Goal: Check status: Check status

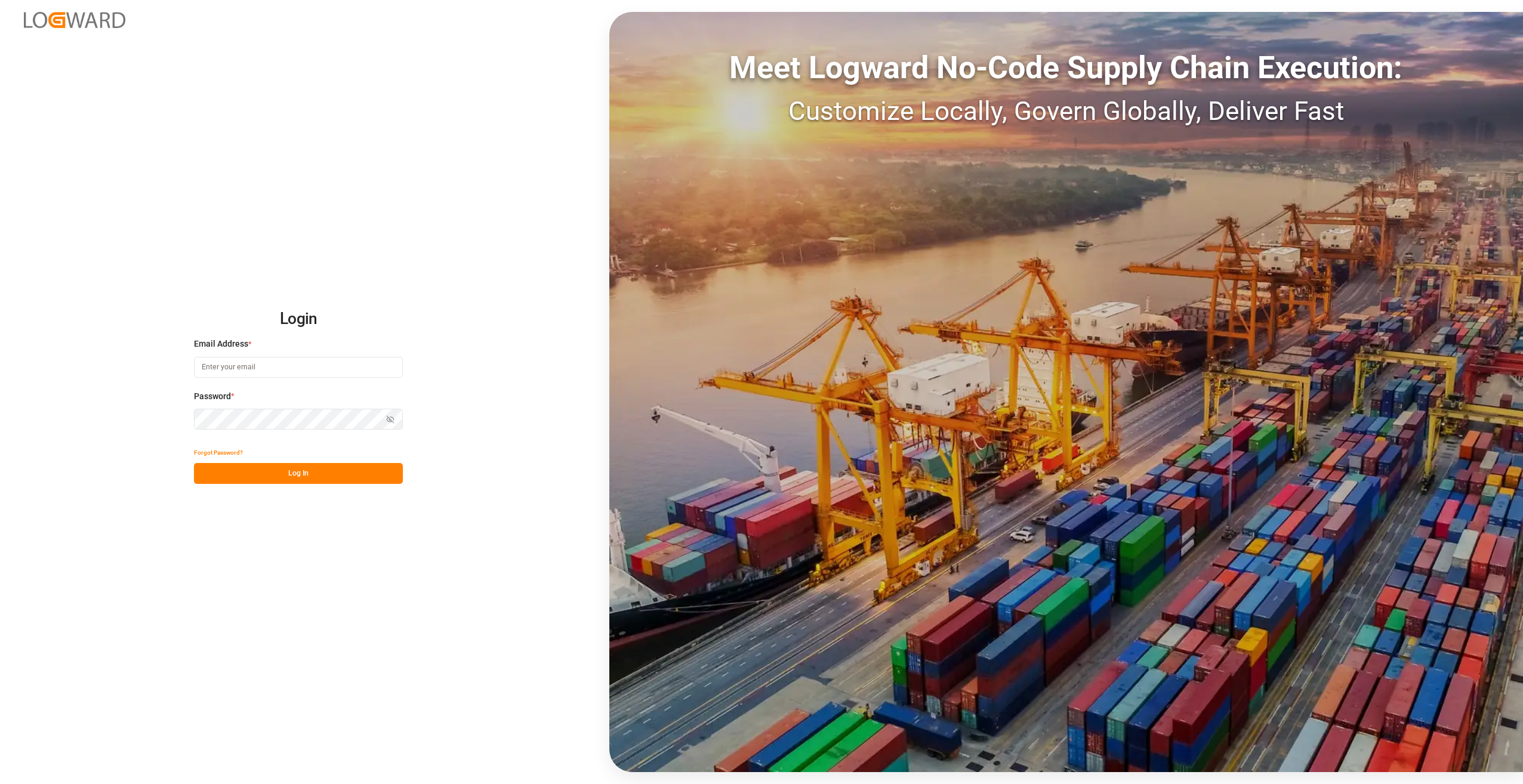
type input "axel.schilloks@compo-expert.com"
click at [277, 474] on button "Log In" at bounding box center [298, 473] width 209 height 21
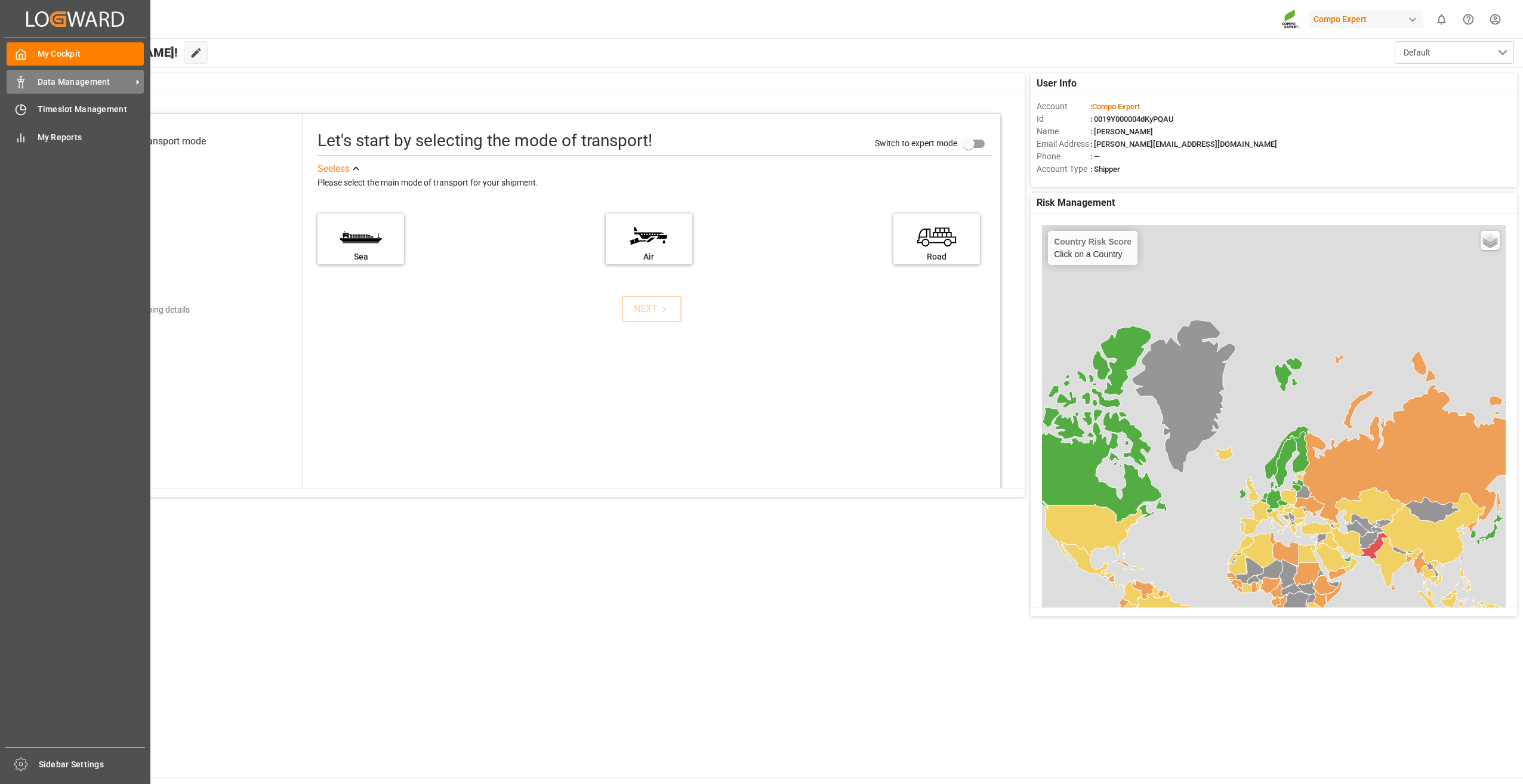
click at [117, 78] on span "Data Management" at bounding box center [85, 82] width 94 height 13
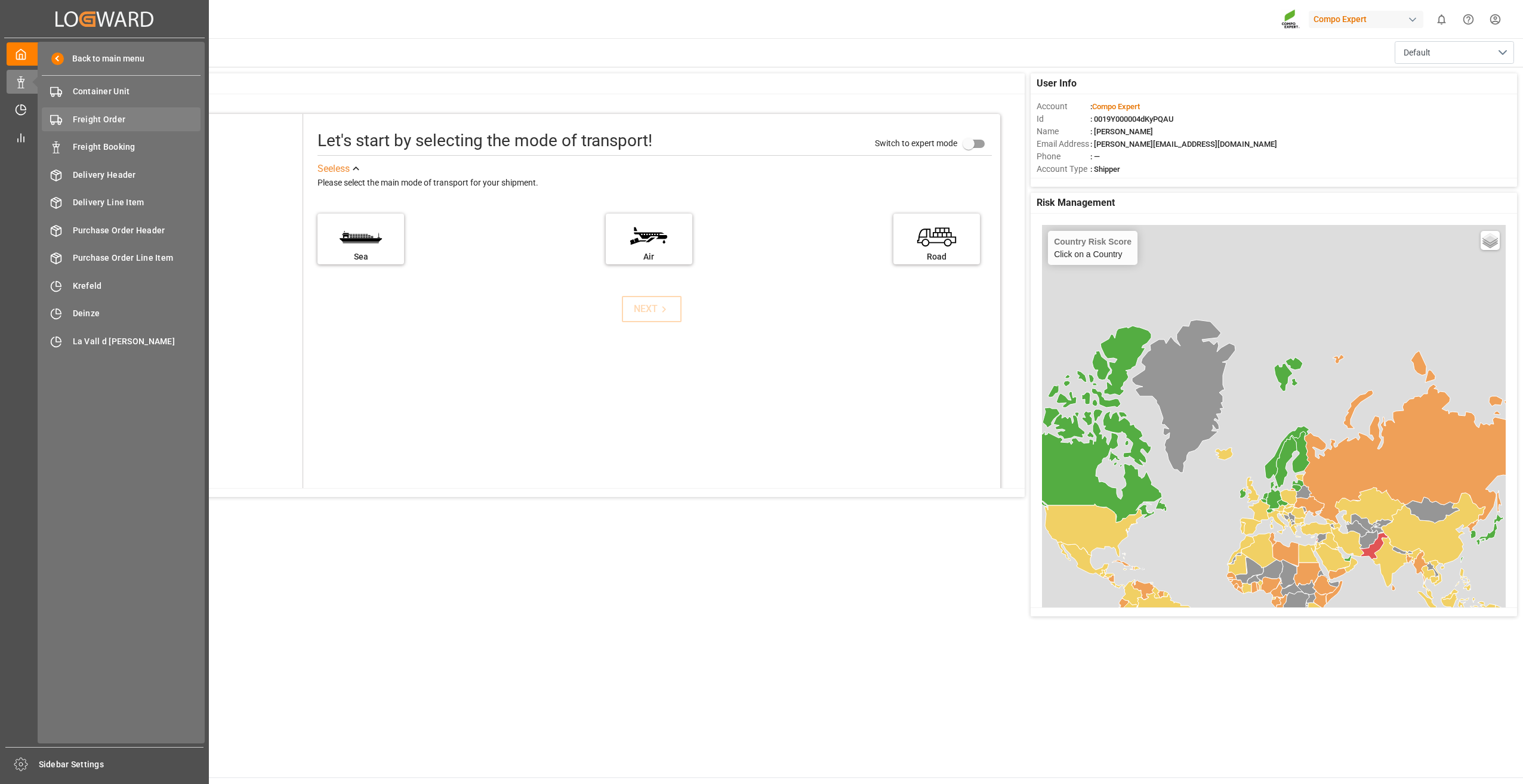
click at [115, 119] on span "Freight Order" at bounding box center [136, 120] width 128 height 13
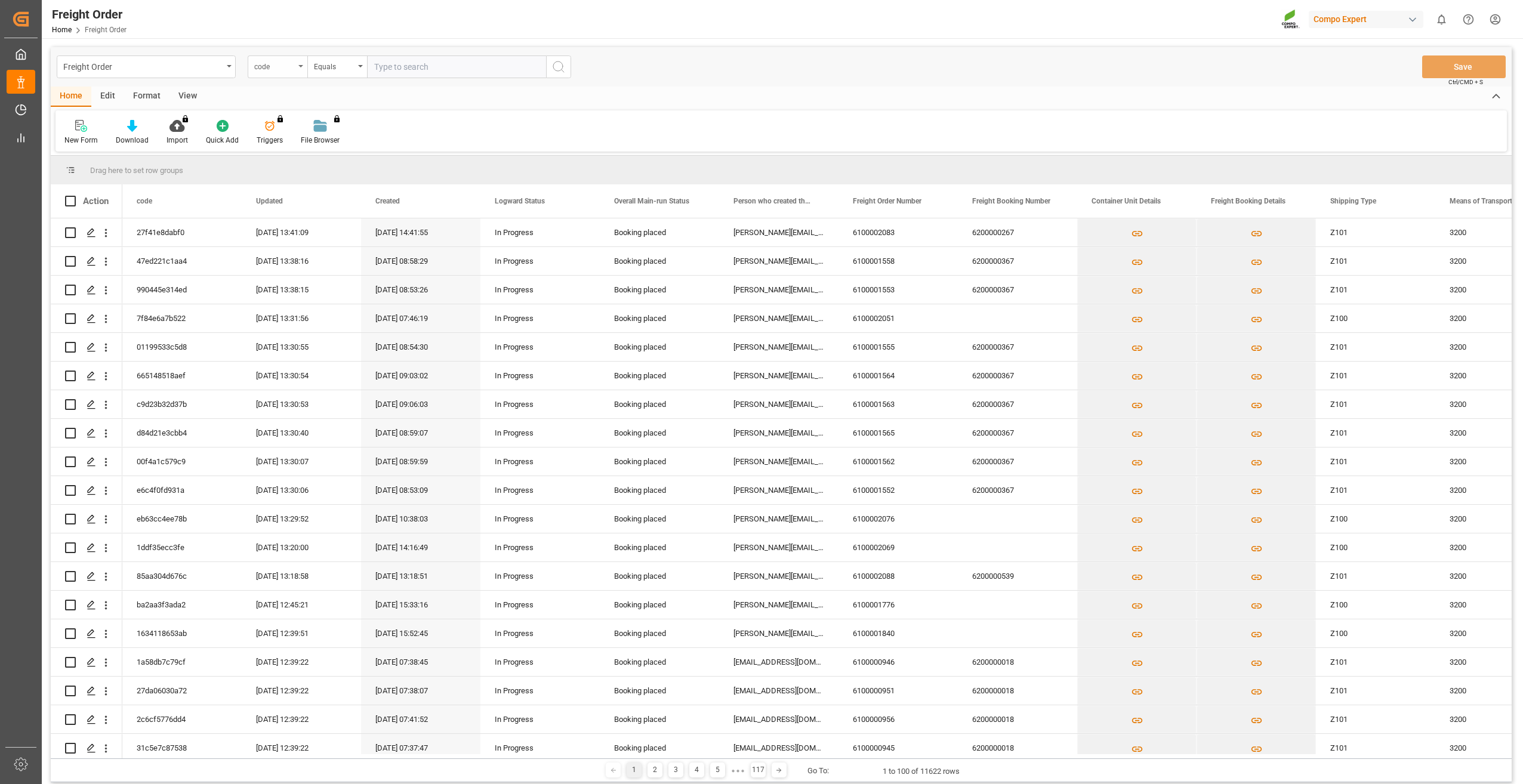
click at [266, 68] on div "code" at bounding box center [275, 66] width 41 height 14
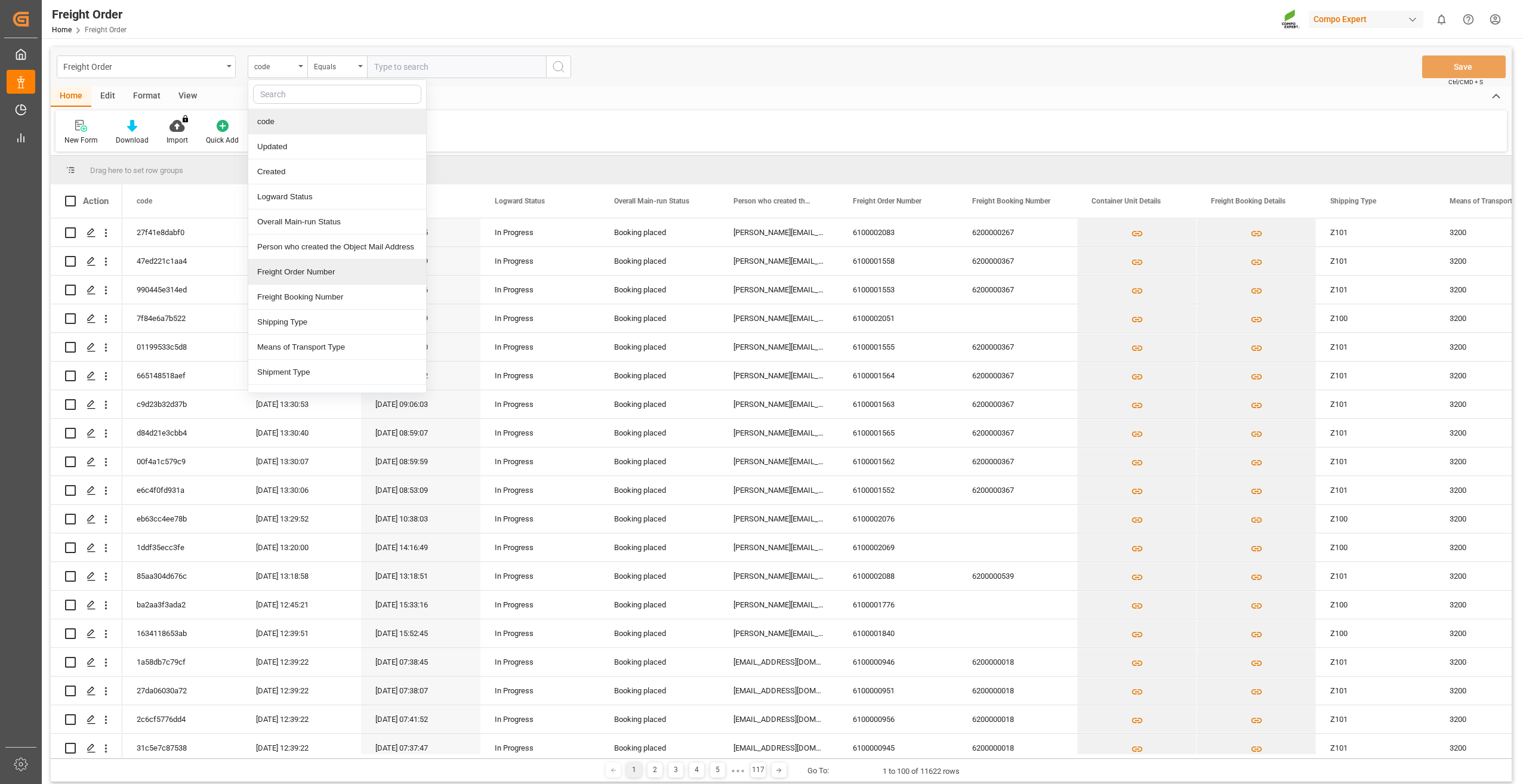
click at [343, 270] on div "Freight Order Number" at bounding box center [337, 271] width 178 height 25
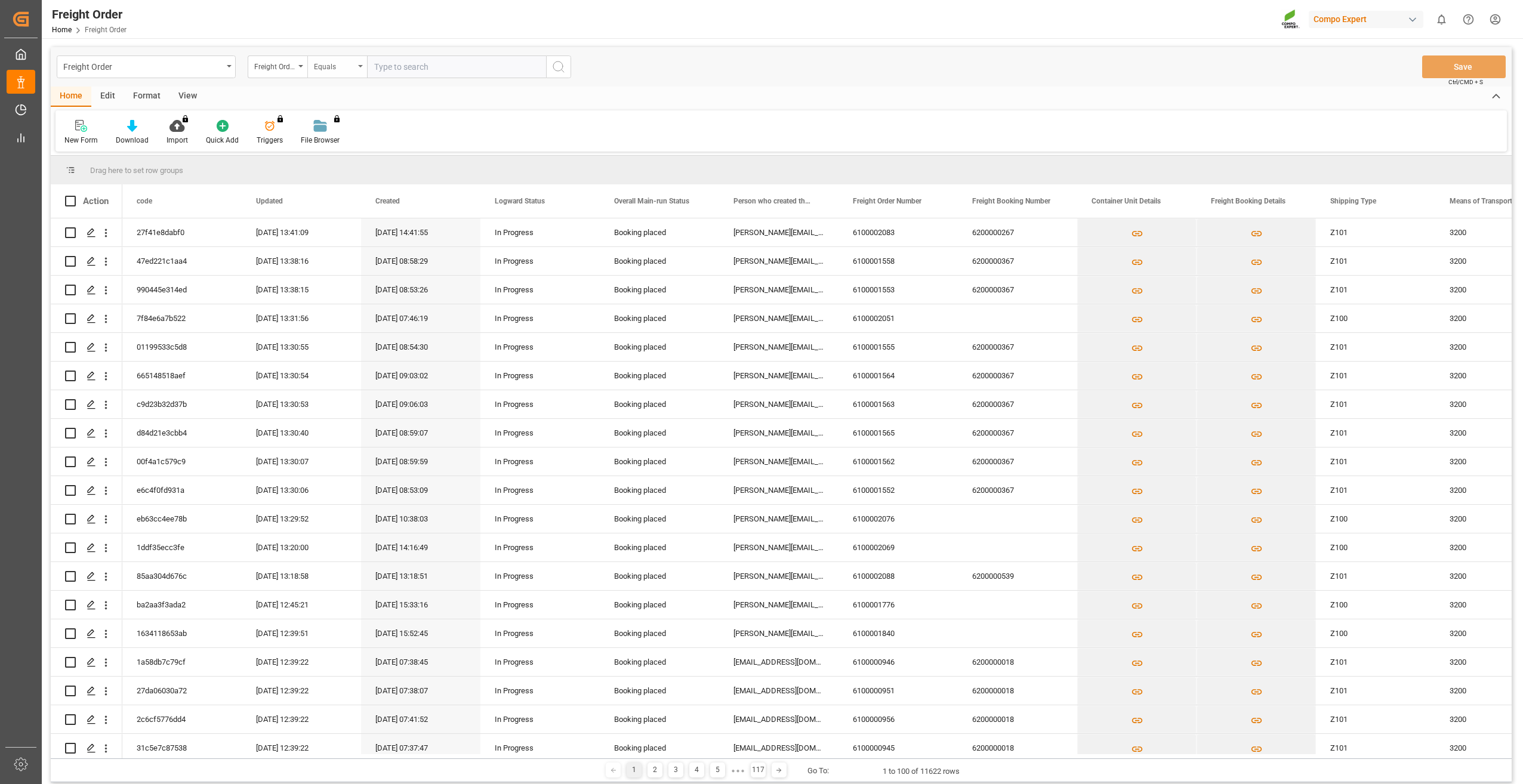
click at [351, 71] on div "Equals" at bounding box center [335, 66] width 41 height 14
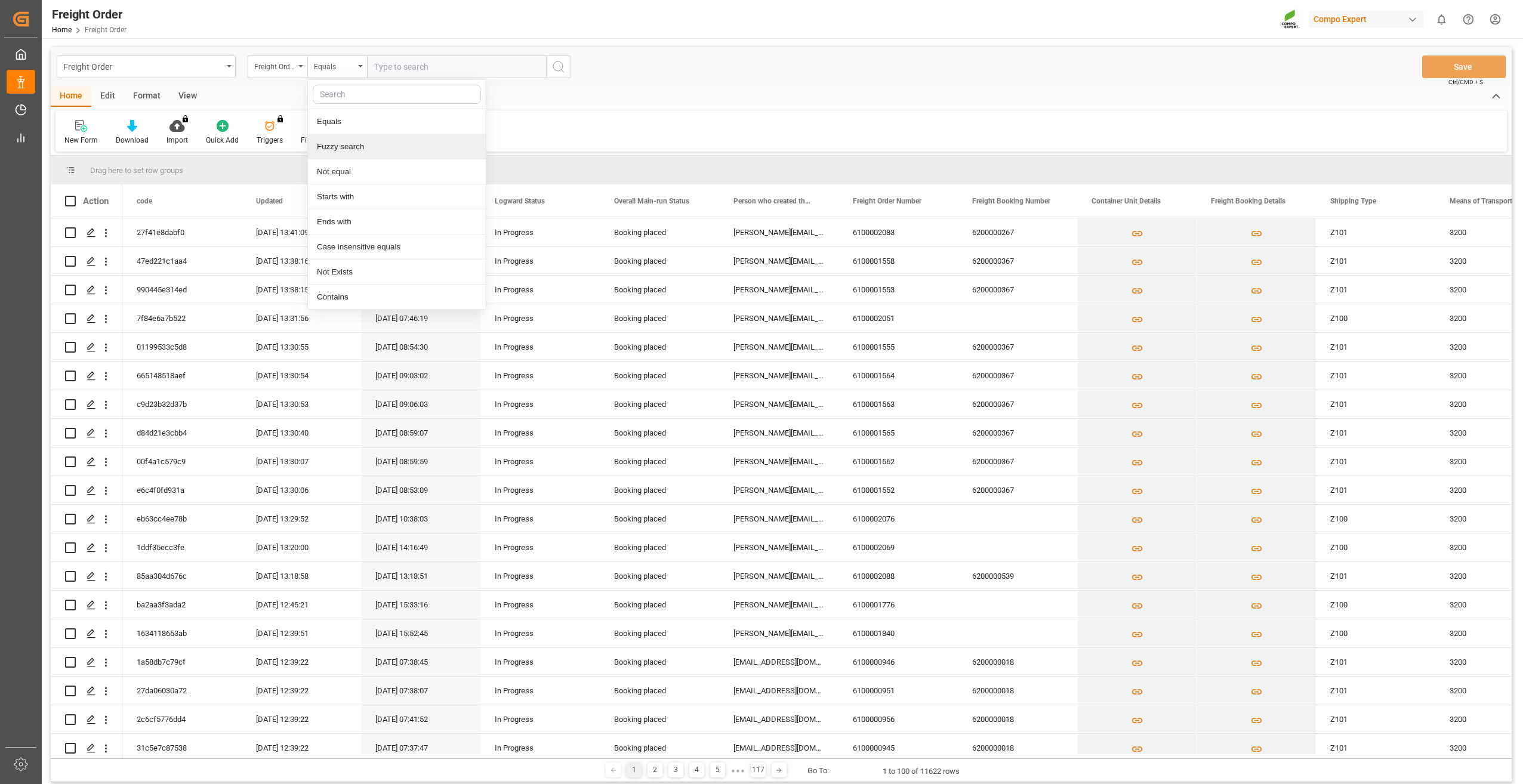
click at [348, 145] on div "Fuzzy search" at bounding box center [396, 146] width 178 height 25
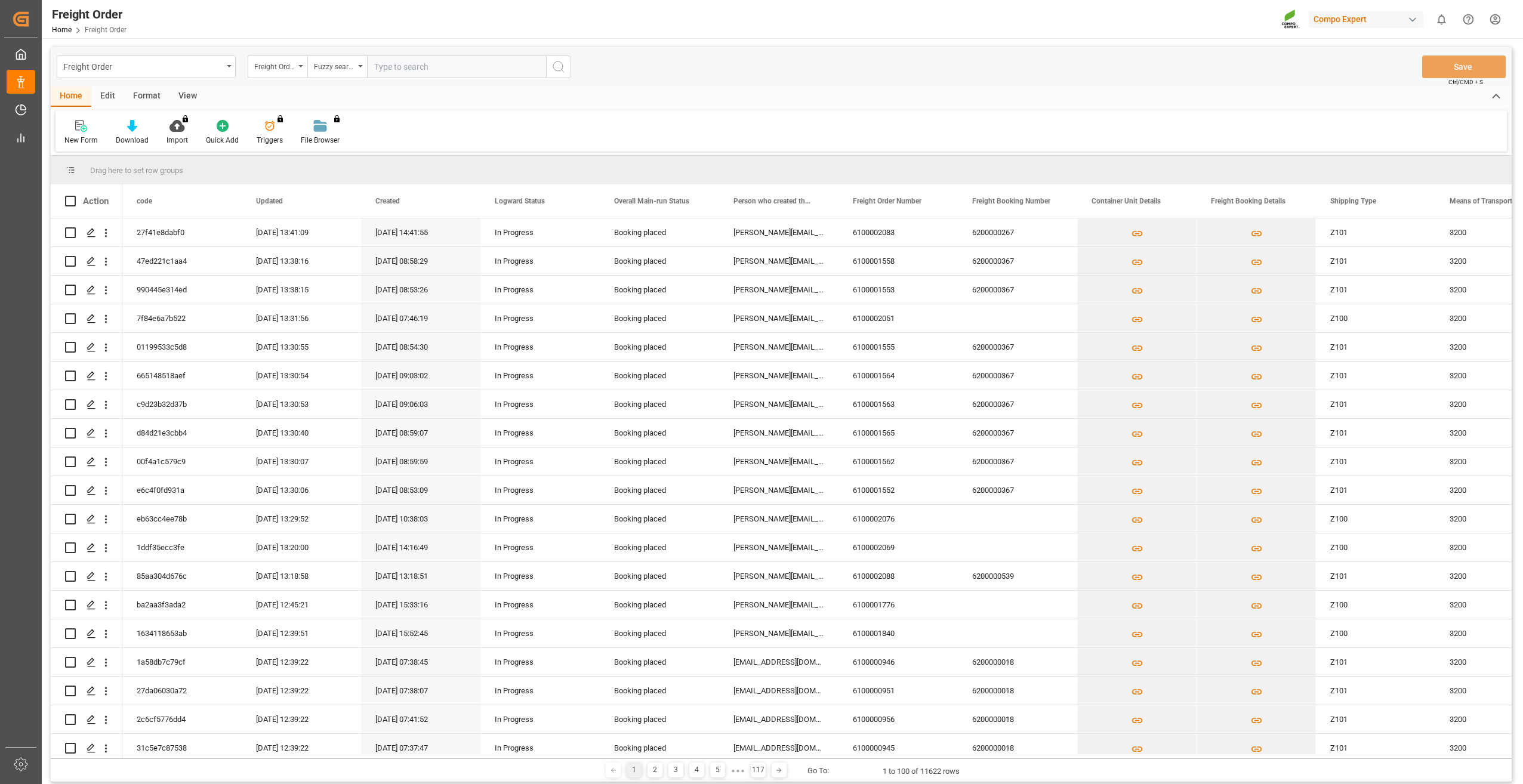
click at [422, 65] on input "text" at bounding box center [456, 67] width 179 height 23
type input "14051349"
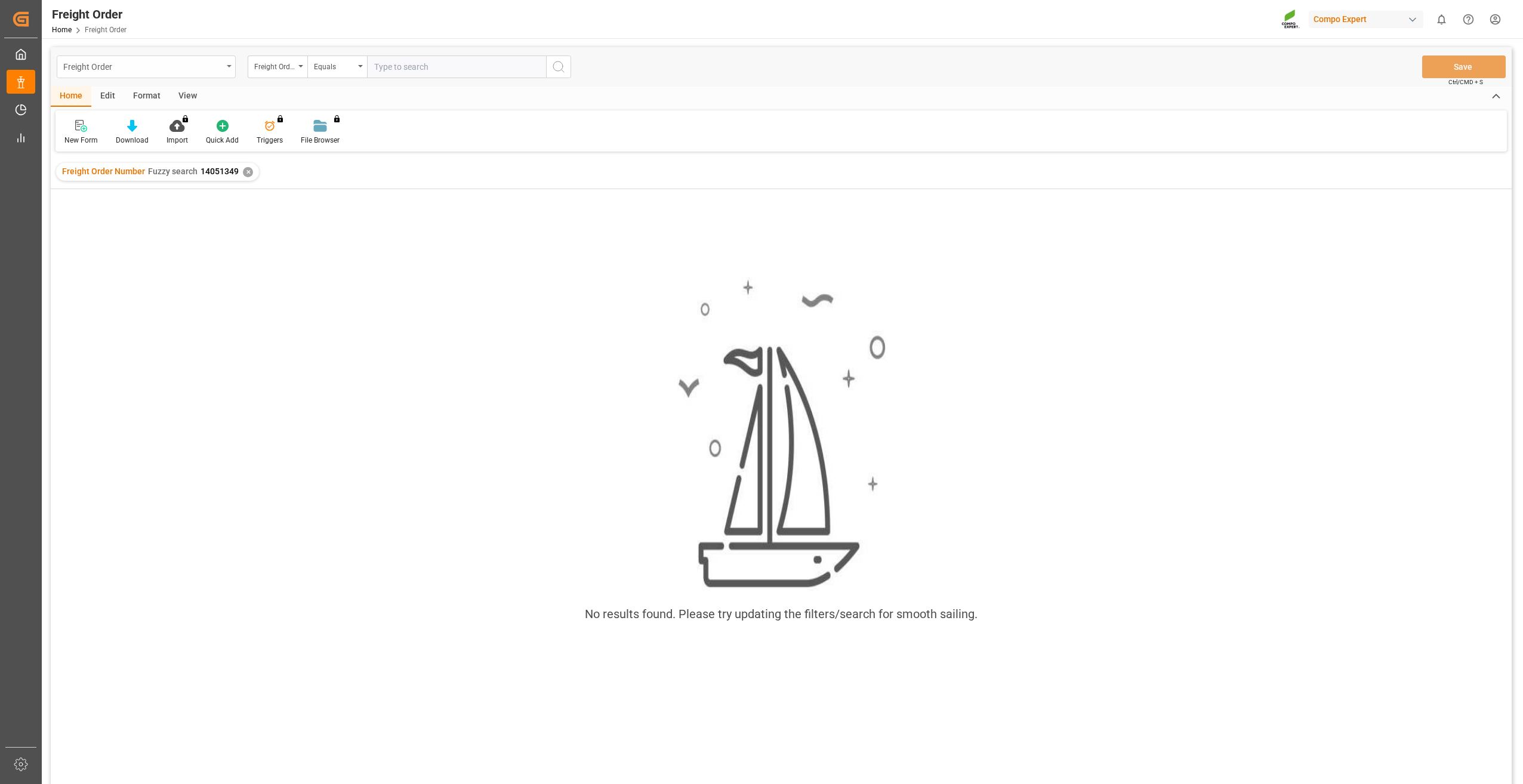
click at [227, 71] on div "Freight Order" at bounding box center [146, 67] width 179 height 23
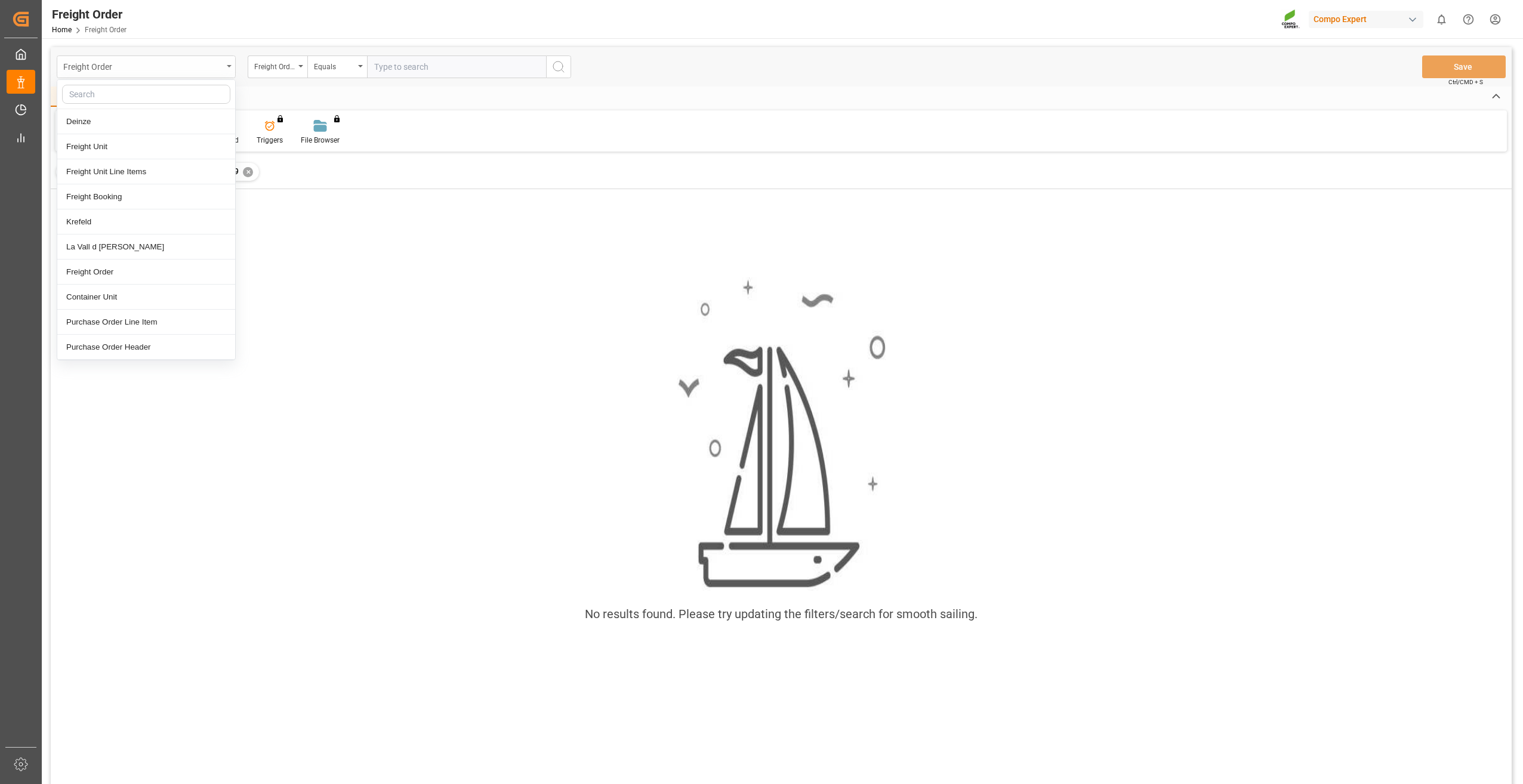
click at [227, 71] on div "Freight Order" at bounding box center [146, 67] width 179 height 23
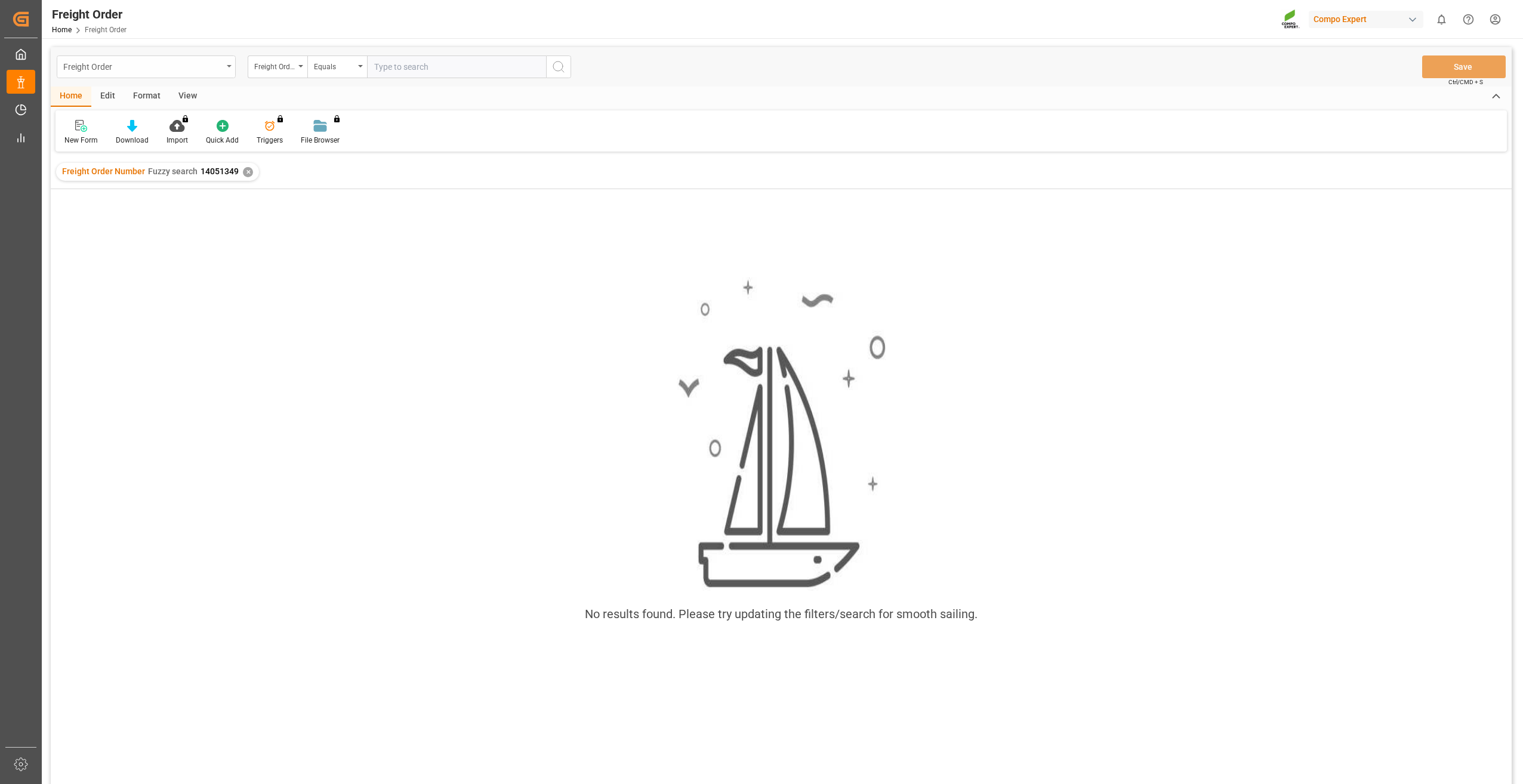
click at [231, 65] on div "Freight Order" at bounding box center [146, 67] width 179 height 23
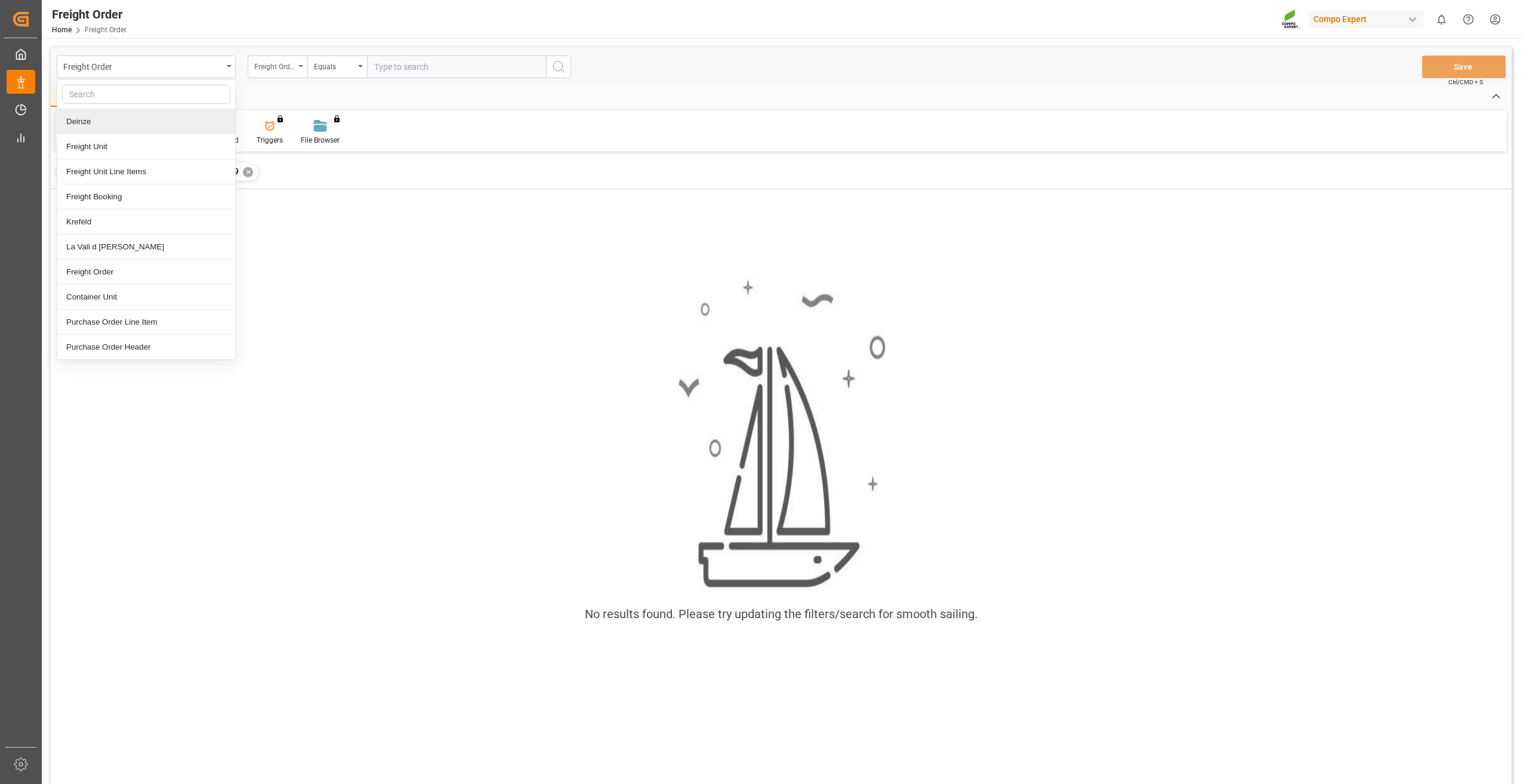
click at [299, 66] on icon "open menu" at bounding box center [300, 66] width 4 height 3
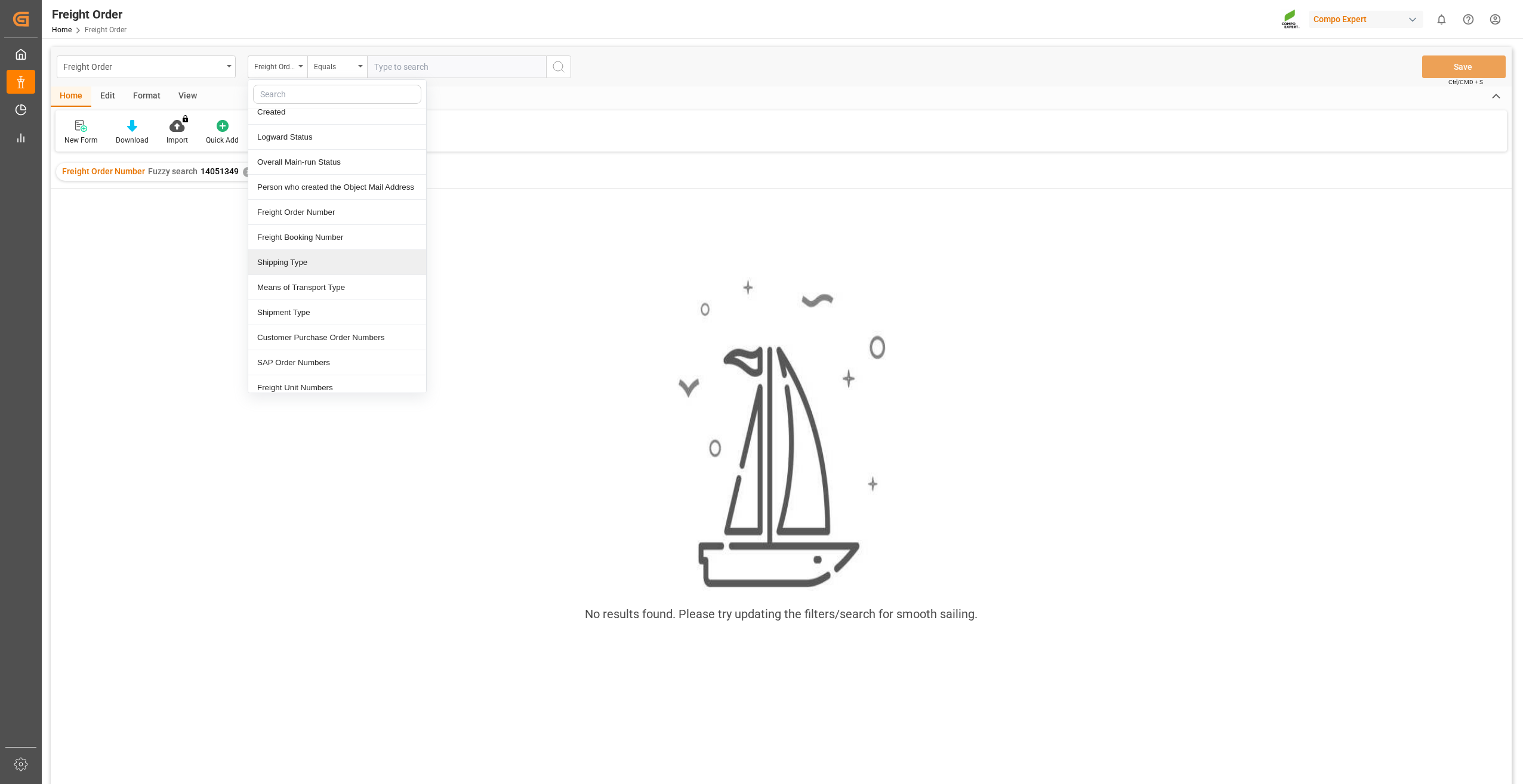
scroll to position [119, 0]
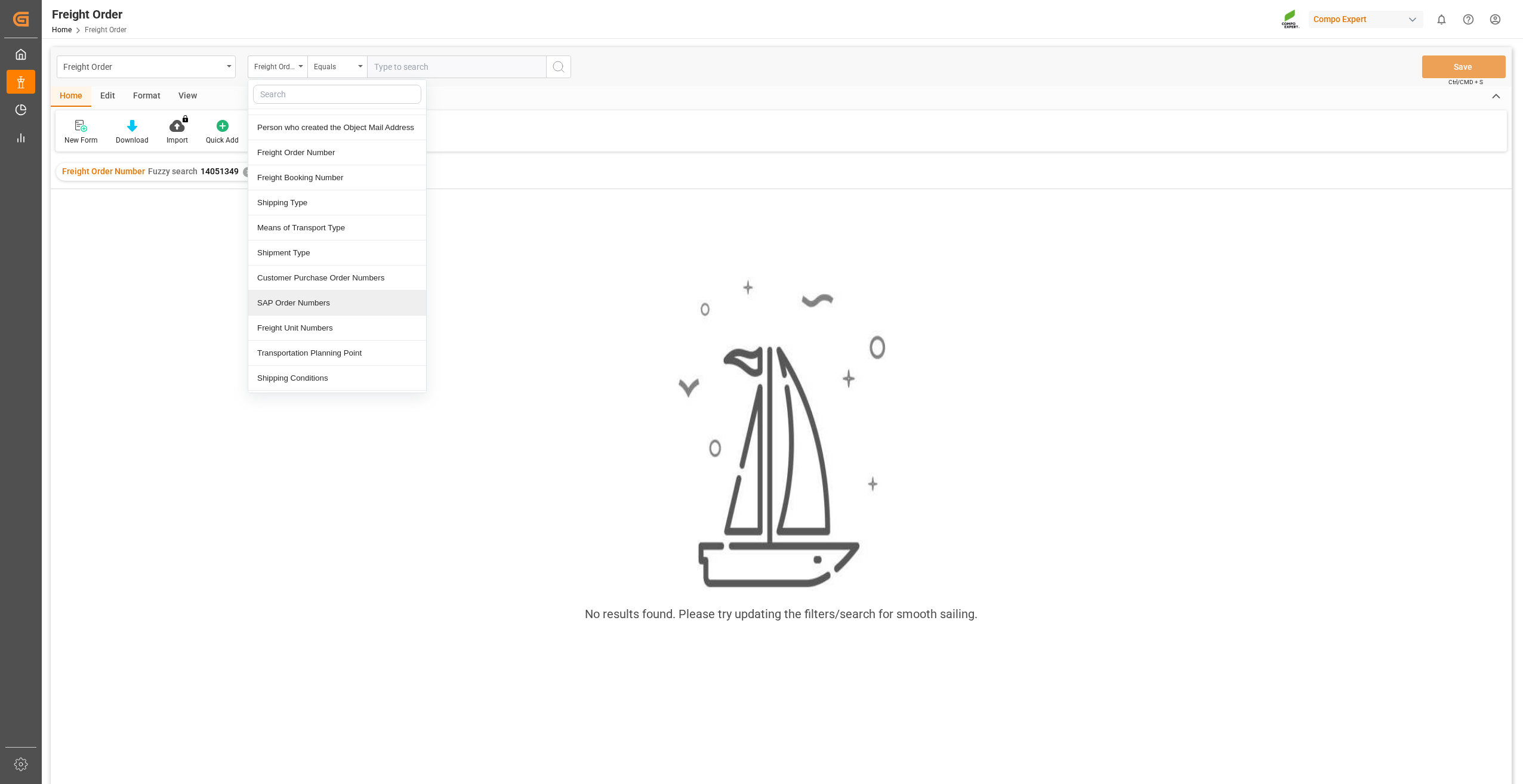
click at [329, 298] on div "SAP Order Numbers" at bounding box center [337, 303] width 178 height 25
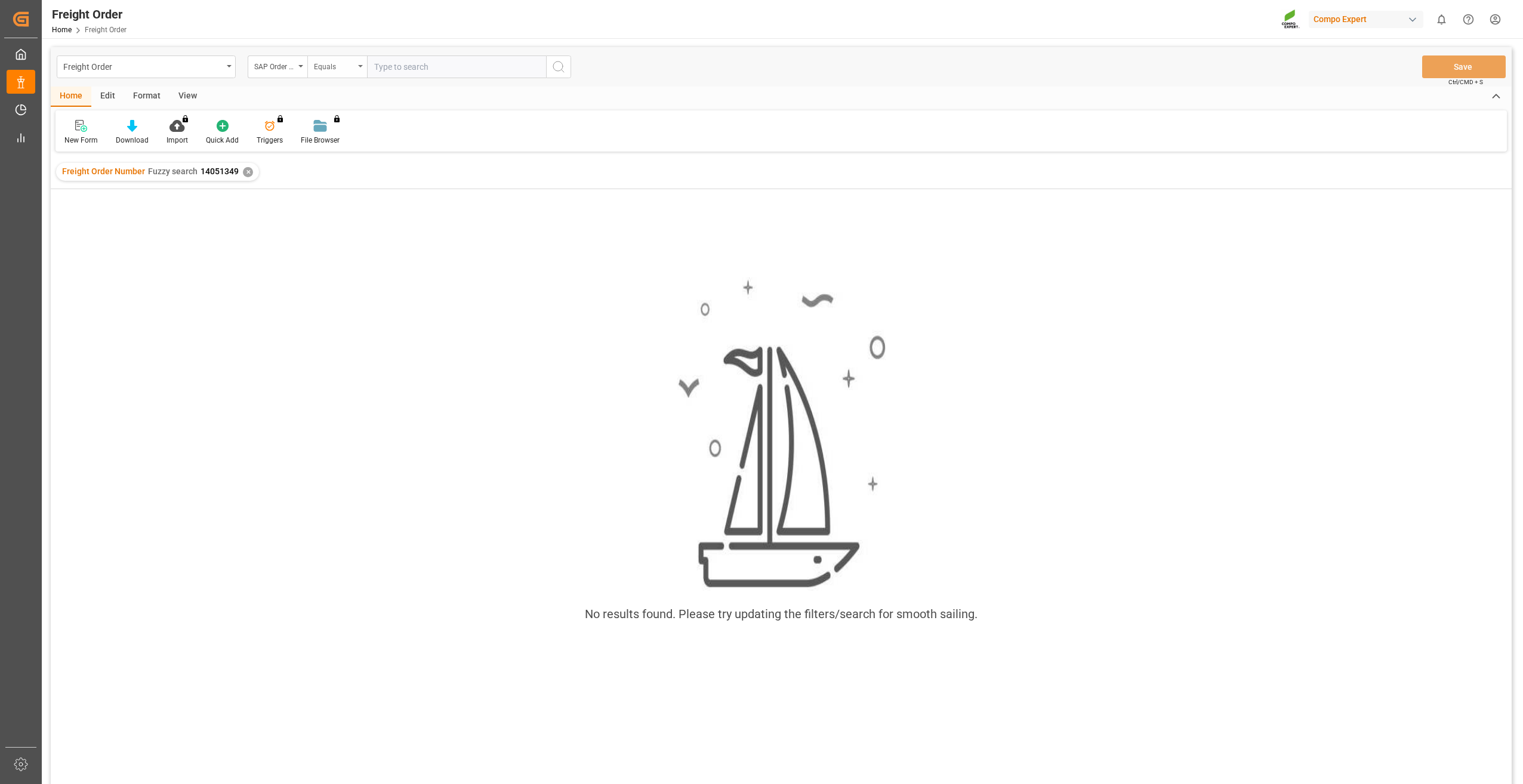
click at [344, 68] on div "Equals" at bounding box center [335, 66] width 41 height 14
drag, startPoint x: 357, startPoint y: 146, endPoint x: 419, endPoint y: 86, distance: 86.3
click at [357, 145] on div "Fuzzy search" at bounding box center [396, 146] width 178 height 25
click at [424, 64] on input "text" at bounding box center [456, 67] width 179 height 23
type input "4510364316"
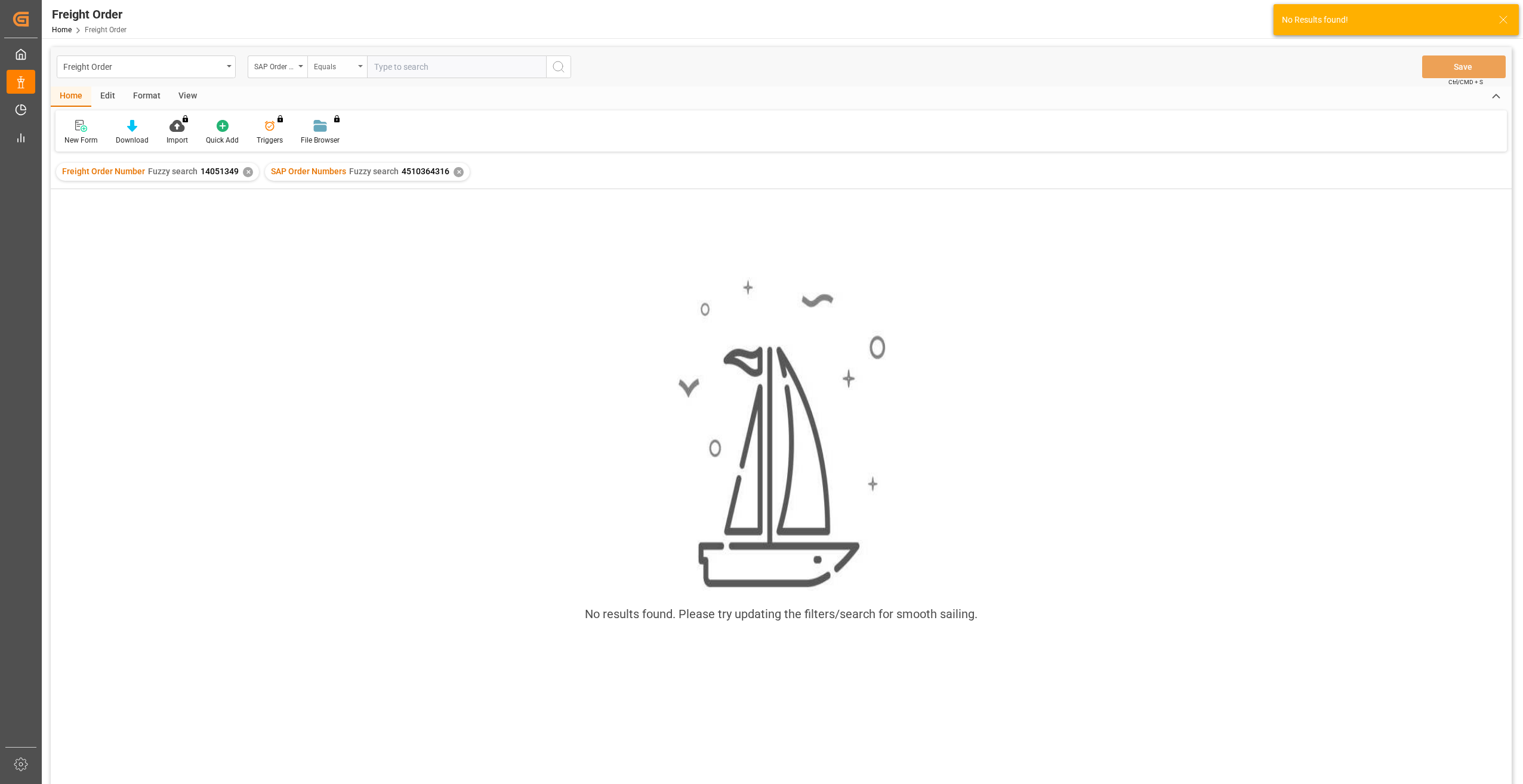
click at [353, 67] on div "Equals" at bounding box center [335, 66] width 41 height 14
click at [350, 147] on div "Fuzzy search" at bounding box center [396, 146] width 178 height 25
click at [424, 66] on input "text" at bounding box center [456, 67] width 179 height 23
type input "2000001163"
click at [354, 66] on div "Equals" at bounding box center [335, 66] width 41 height 14
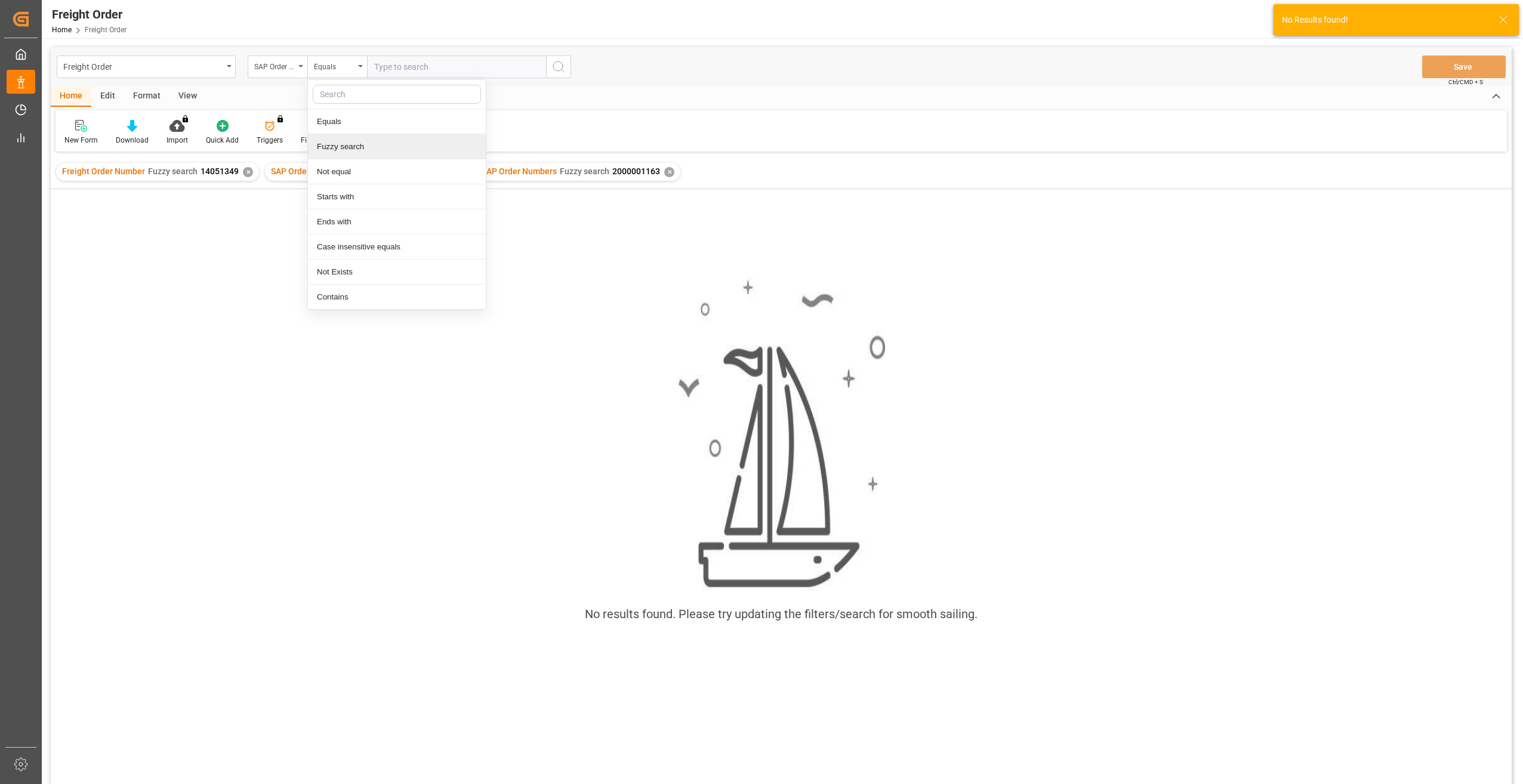
click at [359, 150] on div "Fuzzy search" at bounding box center [396, 146] width 178 height 25
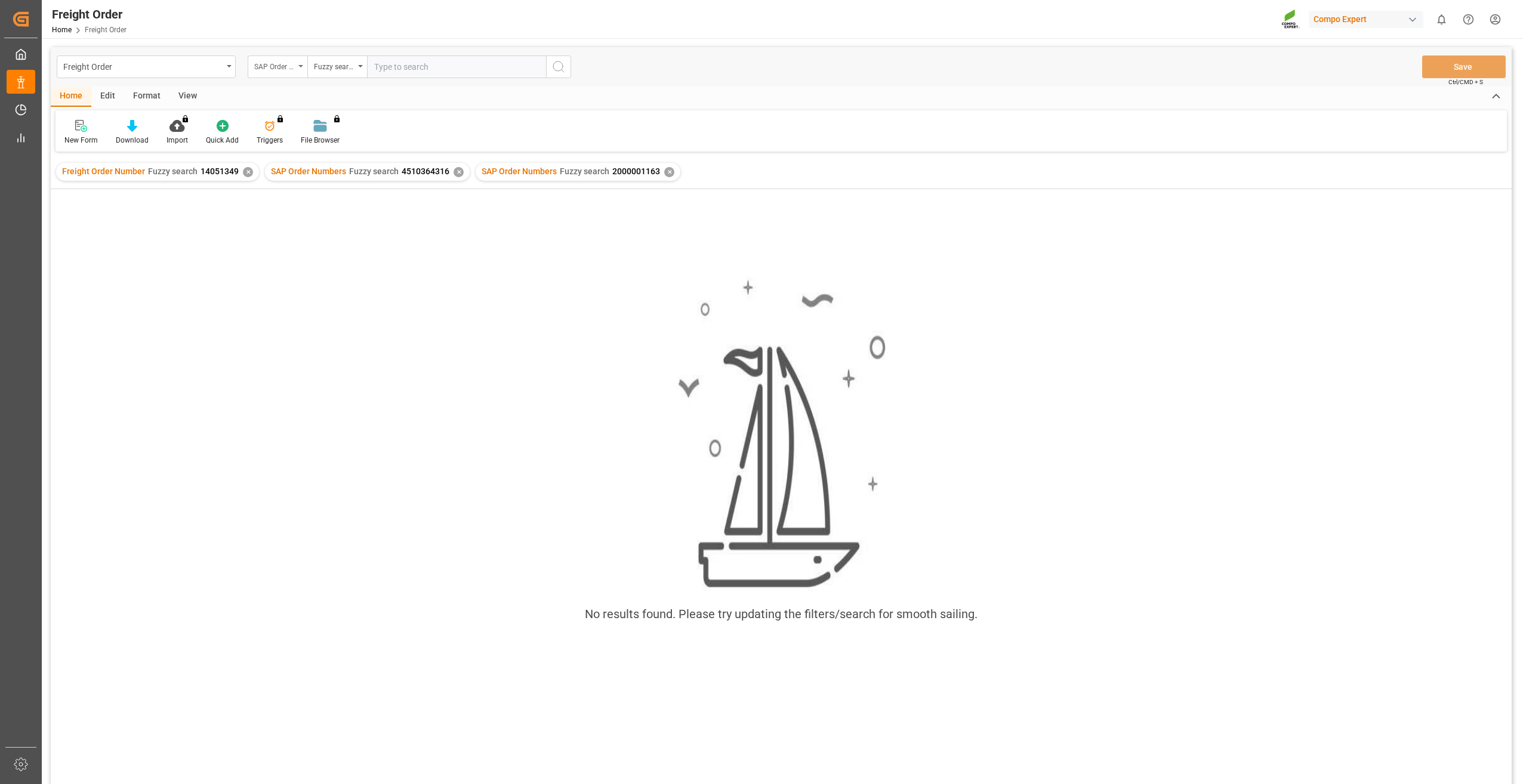
click at [287, 69] on div "SAP Order Numbers" at bounding box center [275, 66] width 41 height 14
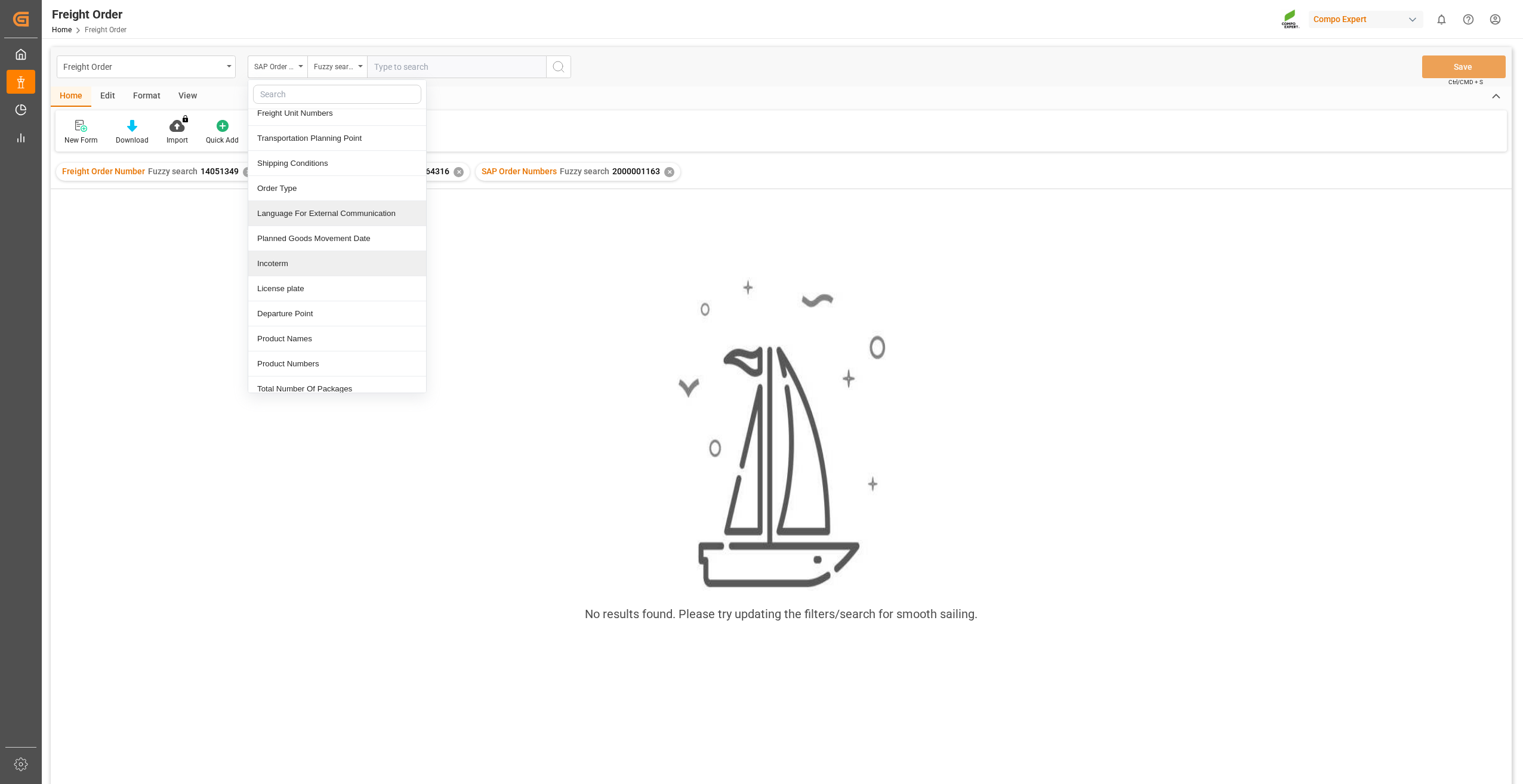
scroll to position [358, 0]
click at [568, 25] on div "Freight Order Home Freight Order Compo Expert 0 Notifications Only show unread …" at bounding box center [778, 19] width 1490 height 38
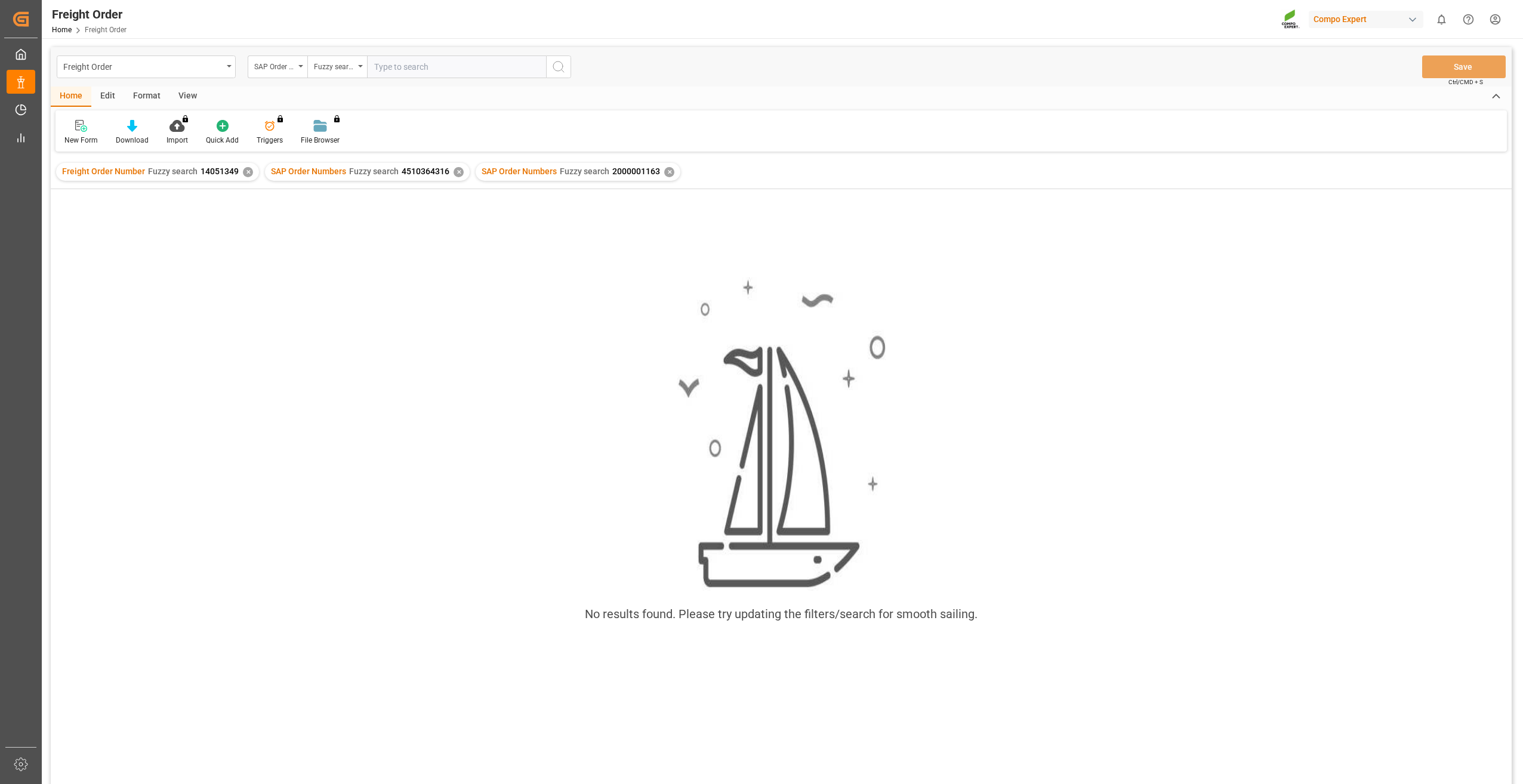
click at [664, 171] on div "✕" at bounding box center [669, 172] width 10 height 10
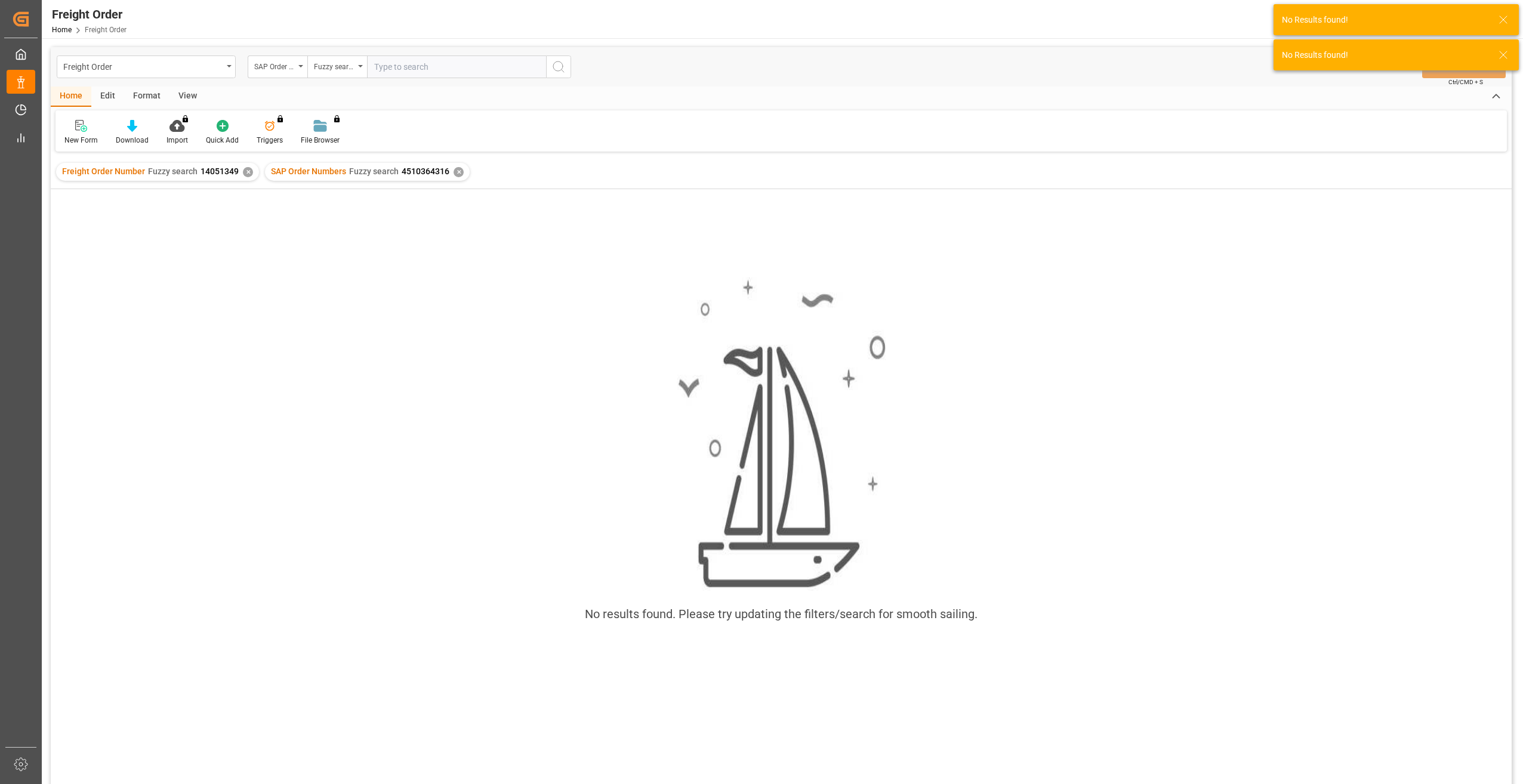
click at [456, 175] on div "✕" at bounding box center [459, 172] width 10 height 10
click at [249, 173] on div "✕" at bounding box center [248, 172] width 10 height 10
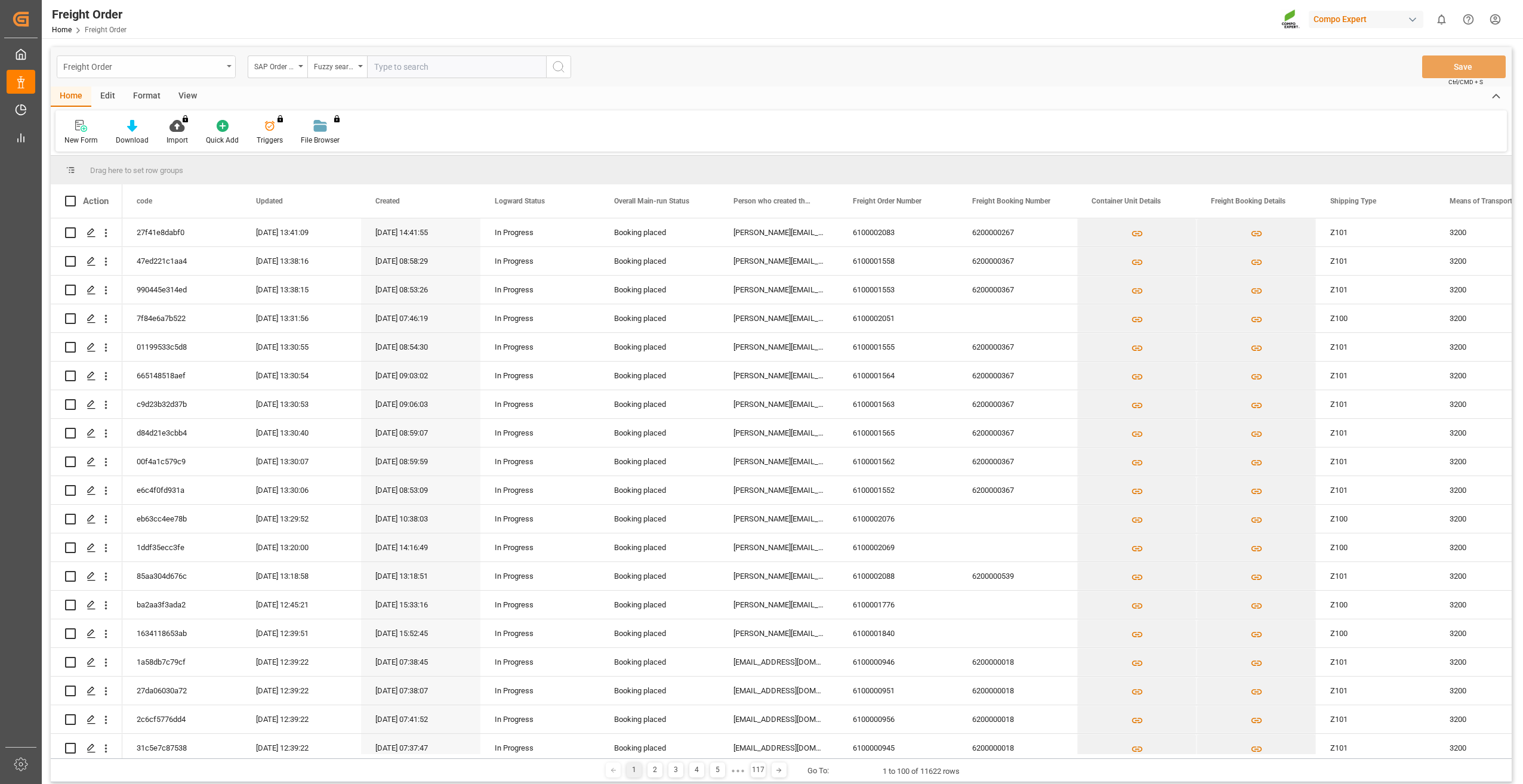
click at [229, 71] on div "Freight Order" at bounding box center [146, 67] width 179 height 23
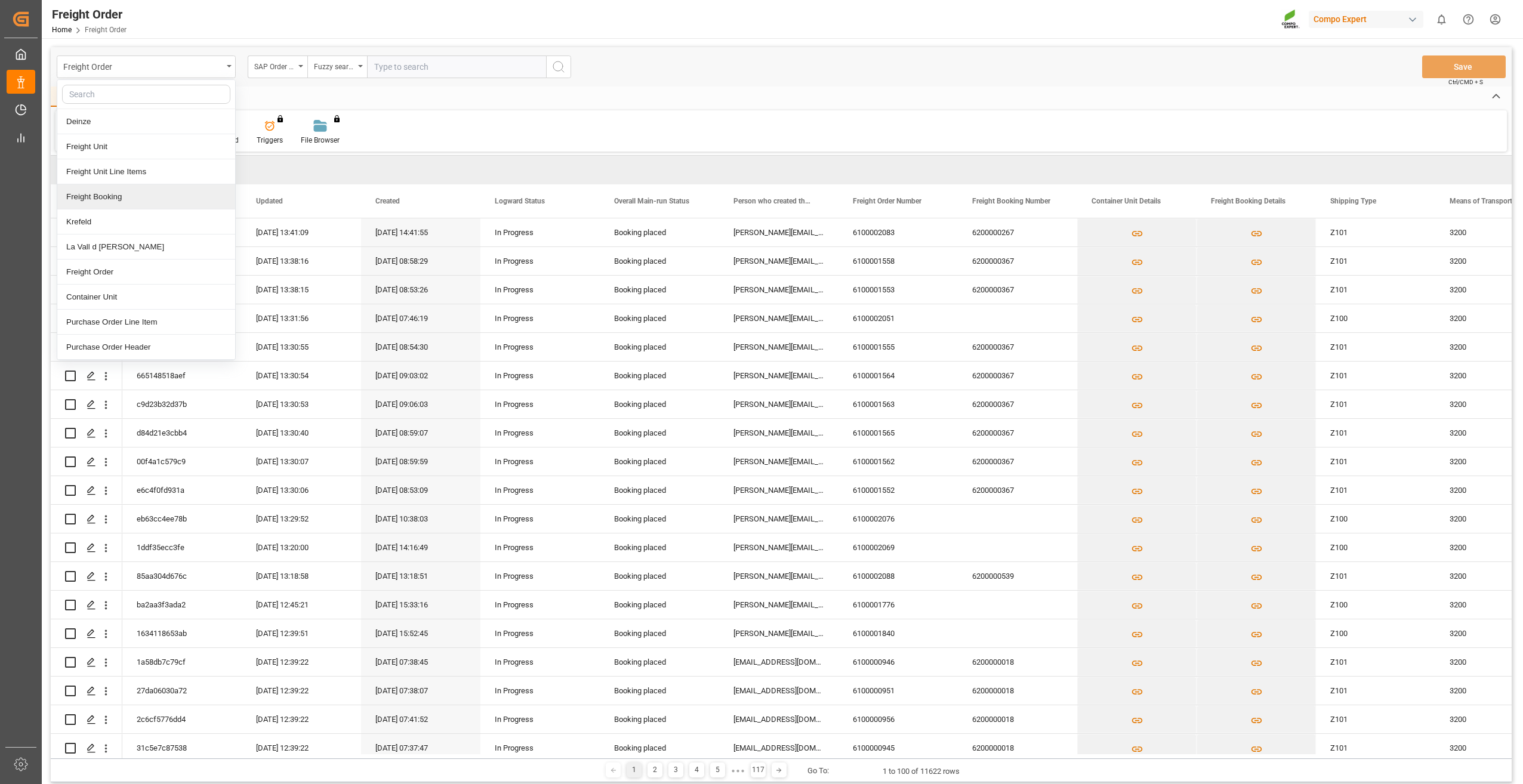
click at [99, 198] on div "Freight Booking" at bounding box center [146, 196] width 178 height 25
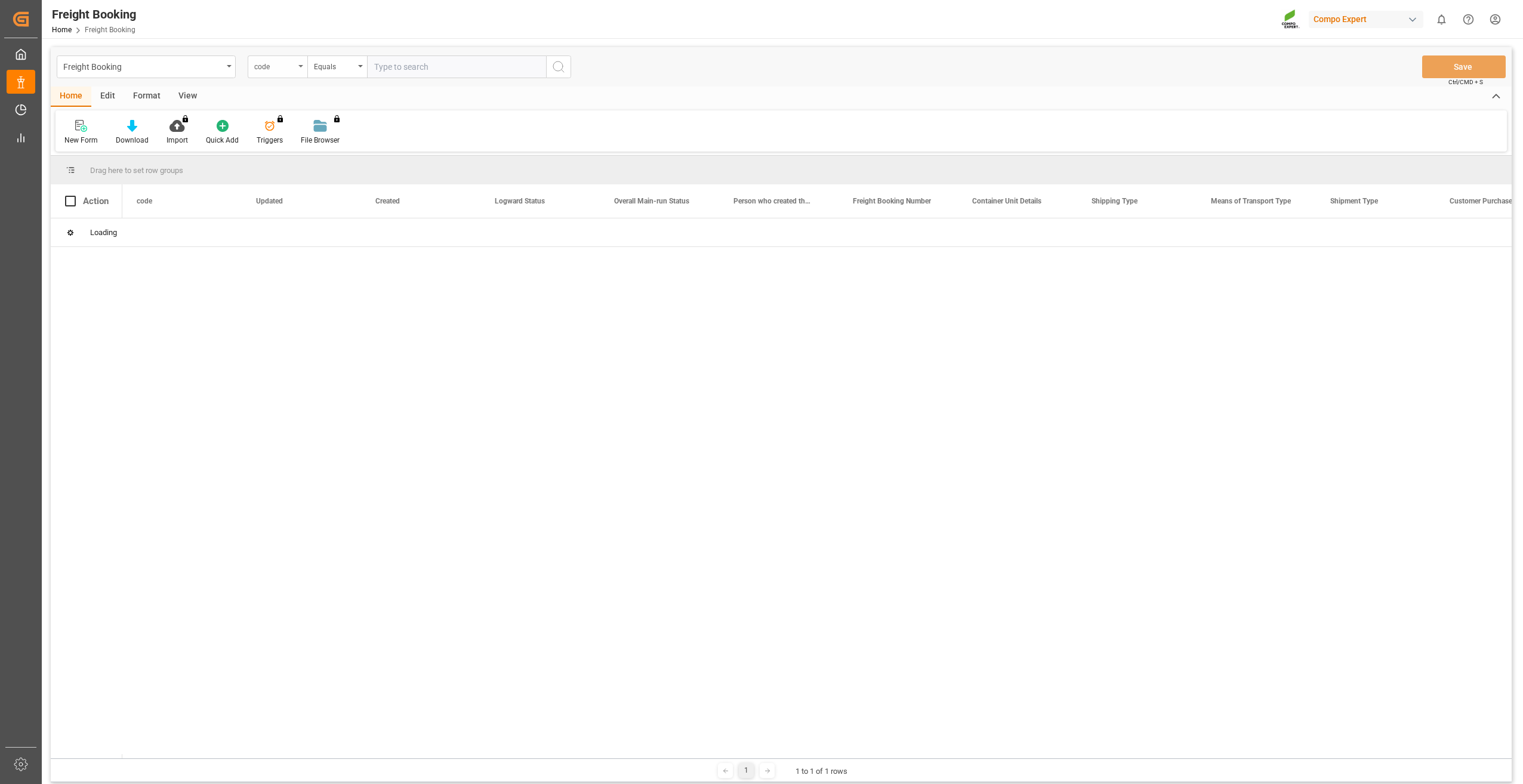
click at [300, 63] on div "code" at bounding box center [278, 67] width 60 height 23
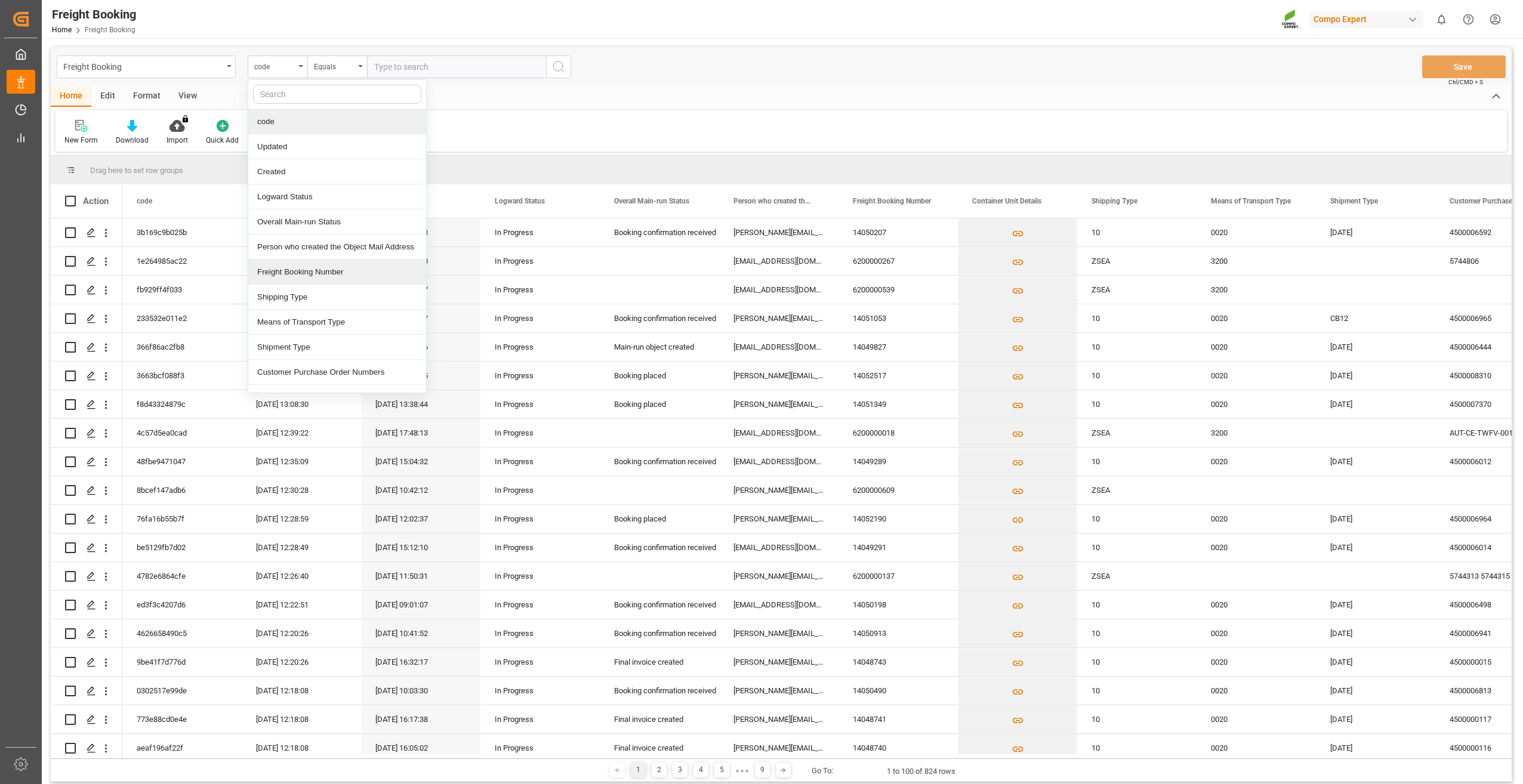
drag, startPoint x: 317, startPoint y: 277, endPoint x: 315, endPoint y: 264, distance: 13.2
click at [317, 277] on div "Freight Booking Number" at bounding box center [337, 271] width 178 height 25
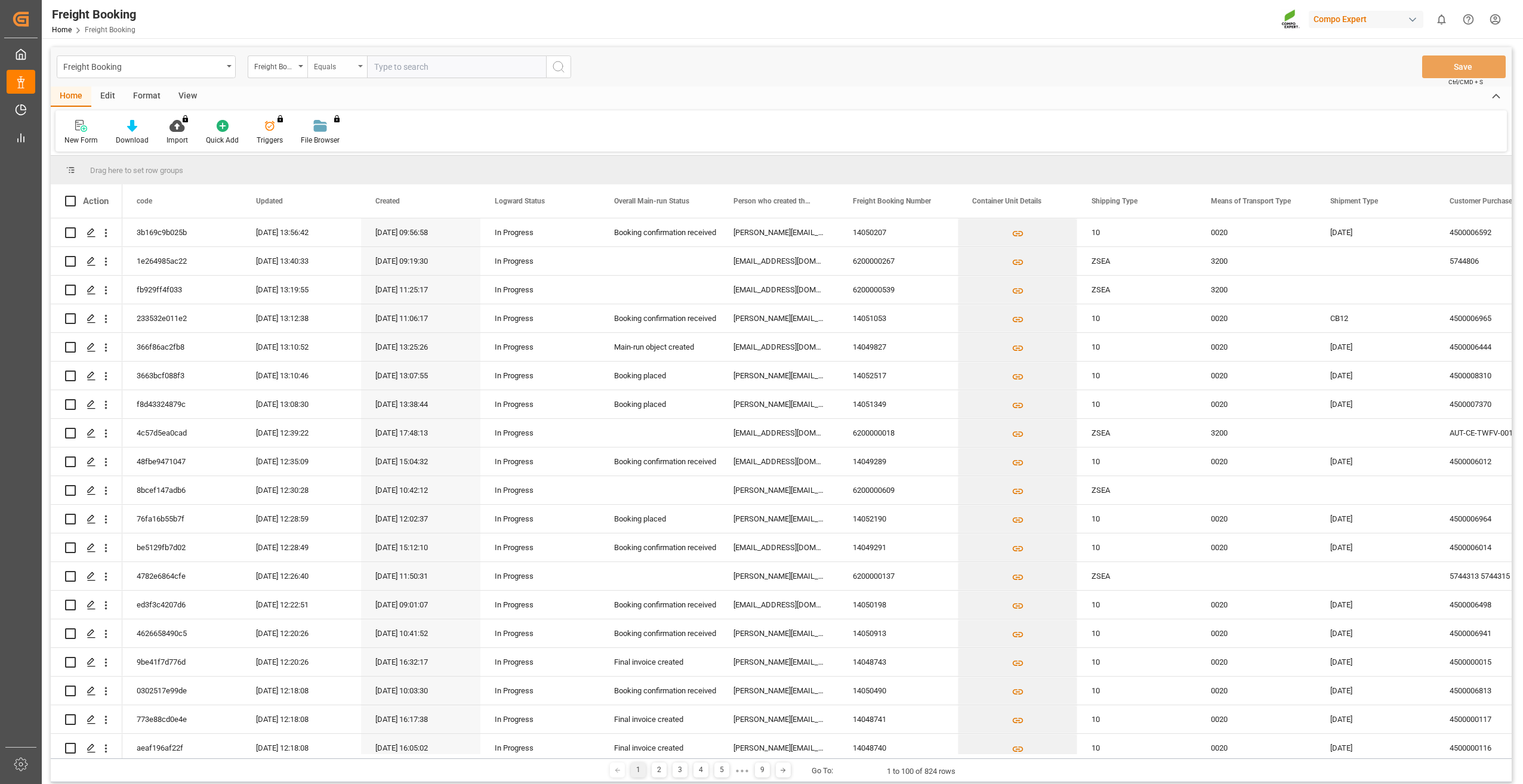
click at [327, 68] on div "Equals" at bounding box center [335, 66] width 41 height 14
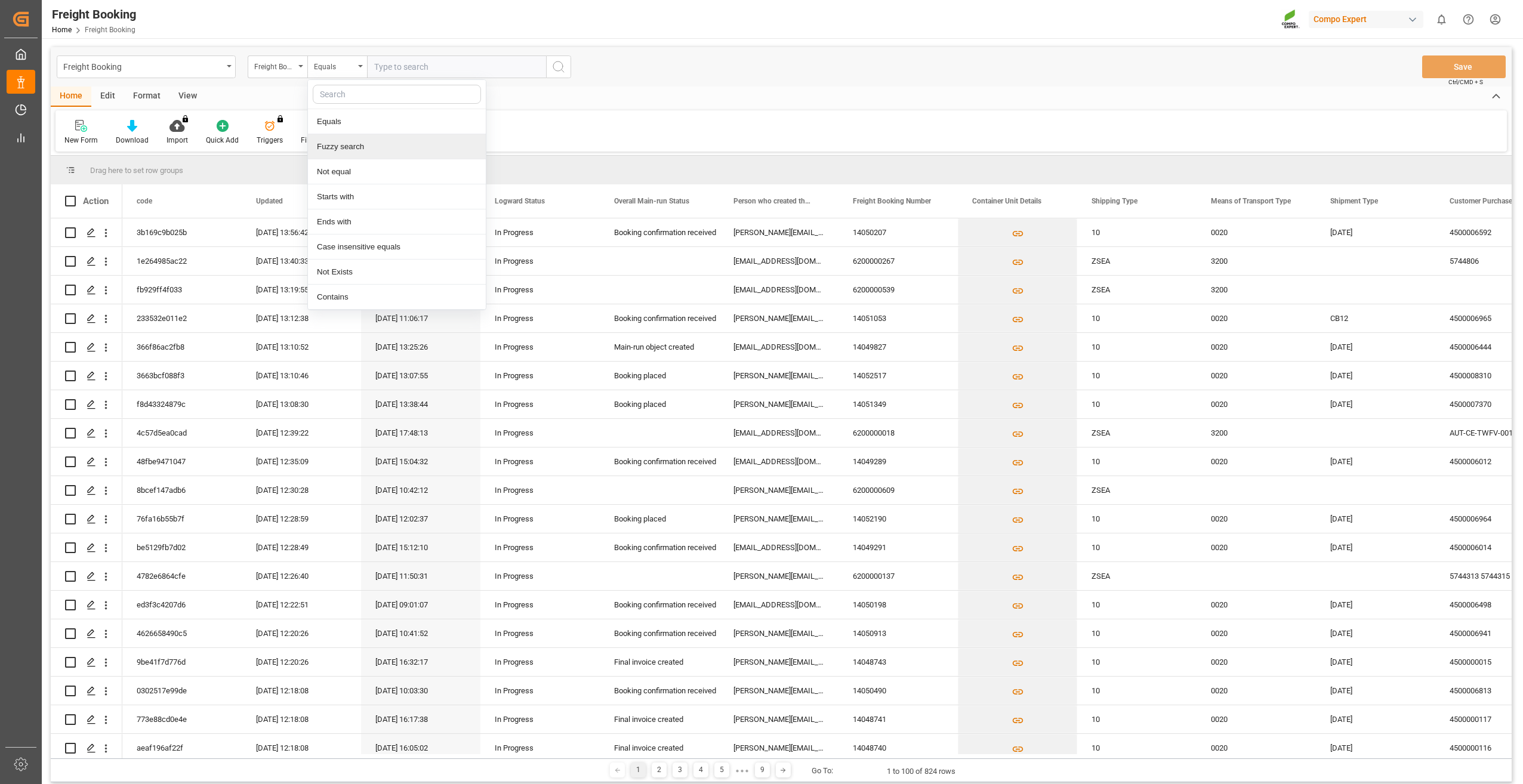
click at [343, 153] on div "Fuzzy search" at bounding box center [396, 146] width 178 height 25
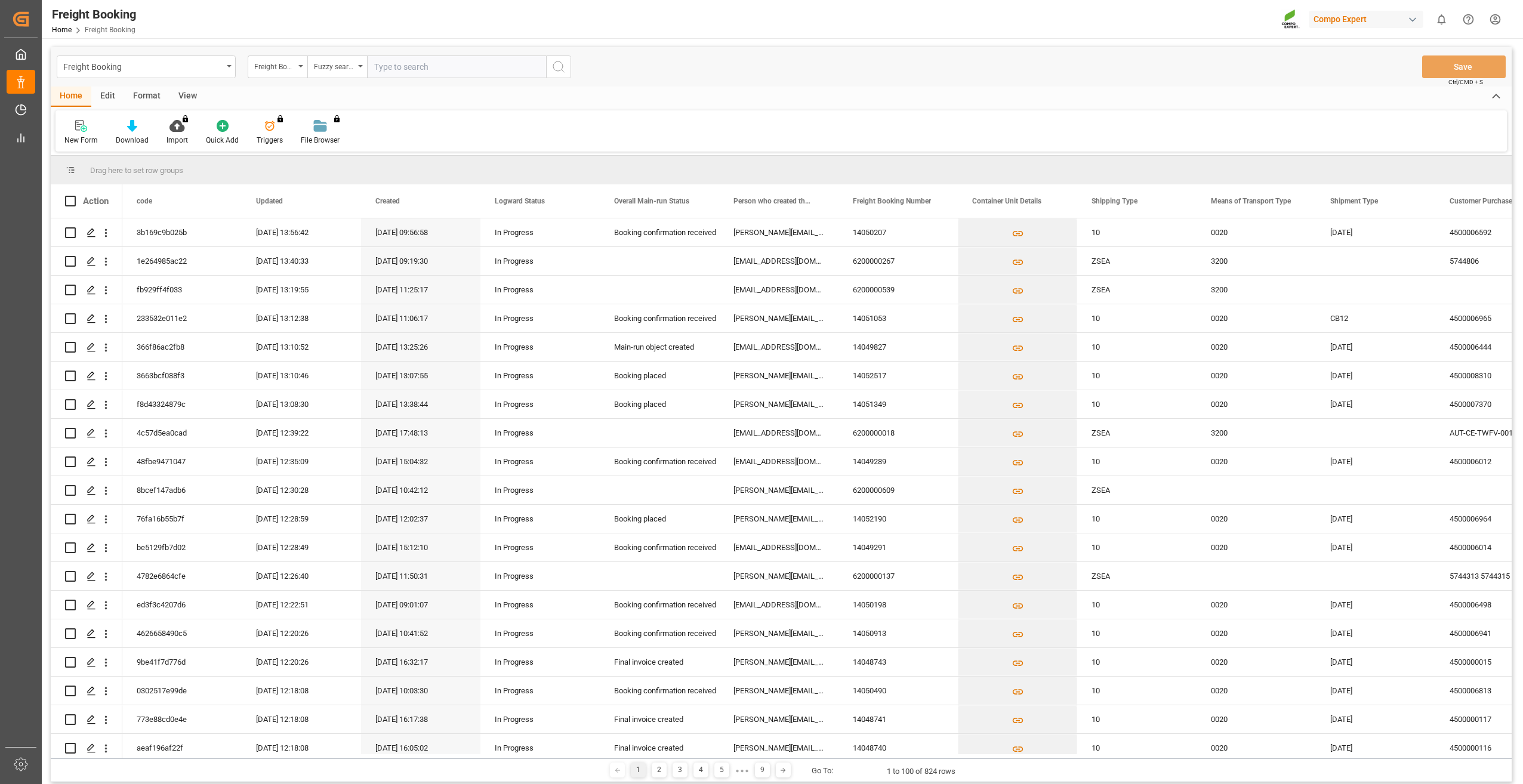
click at [400, 66] on input "text" at bounding box center [456, 67] width 179 height 23
type input "14051349"
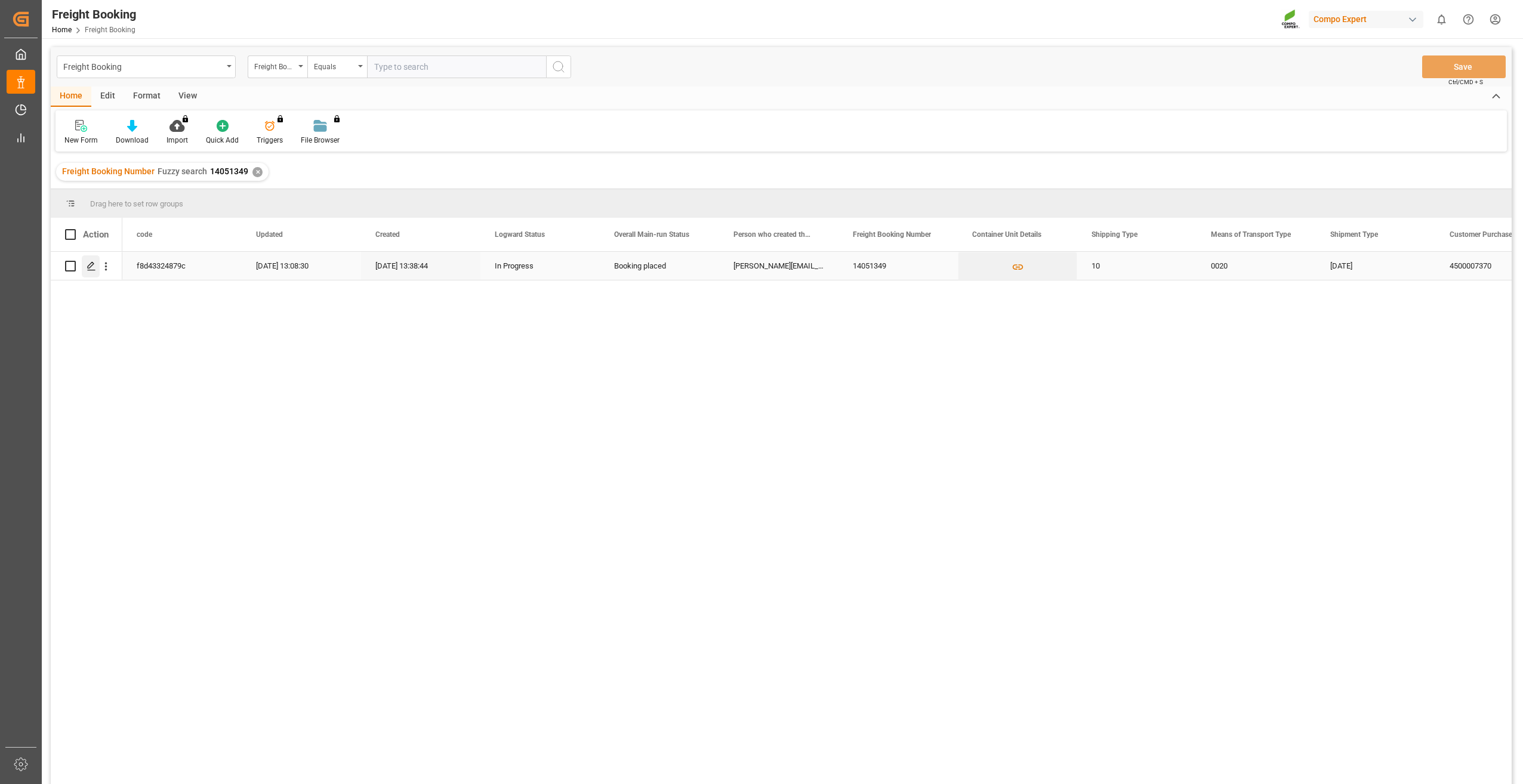
click at [91, 269] on icon "Press SPACE to select this row." at bounding box center [91, 266] width 10 height 10
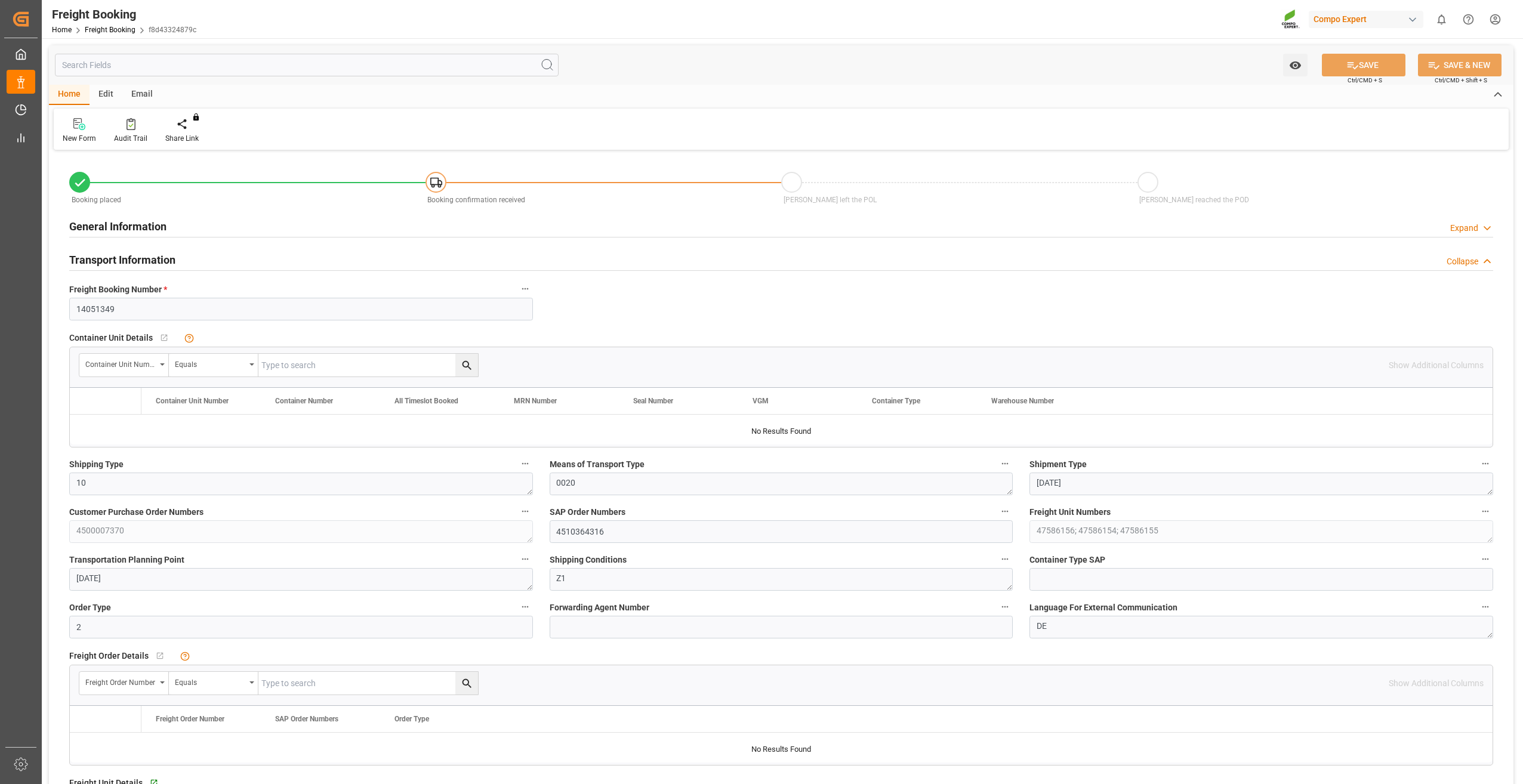
type input "ESVLC"
type input "COCTG"
type input "60"
type input "70656"
type input "[DATE] 00:00"
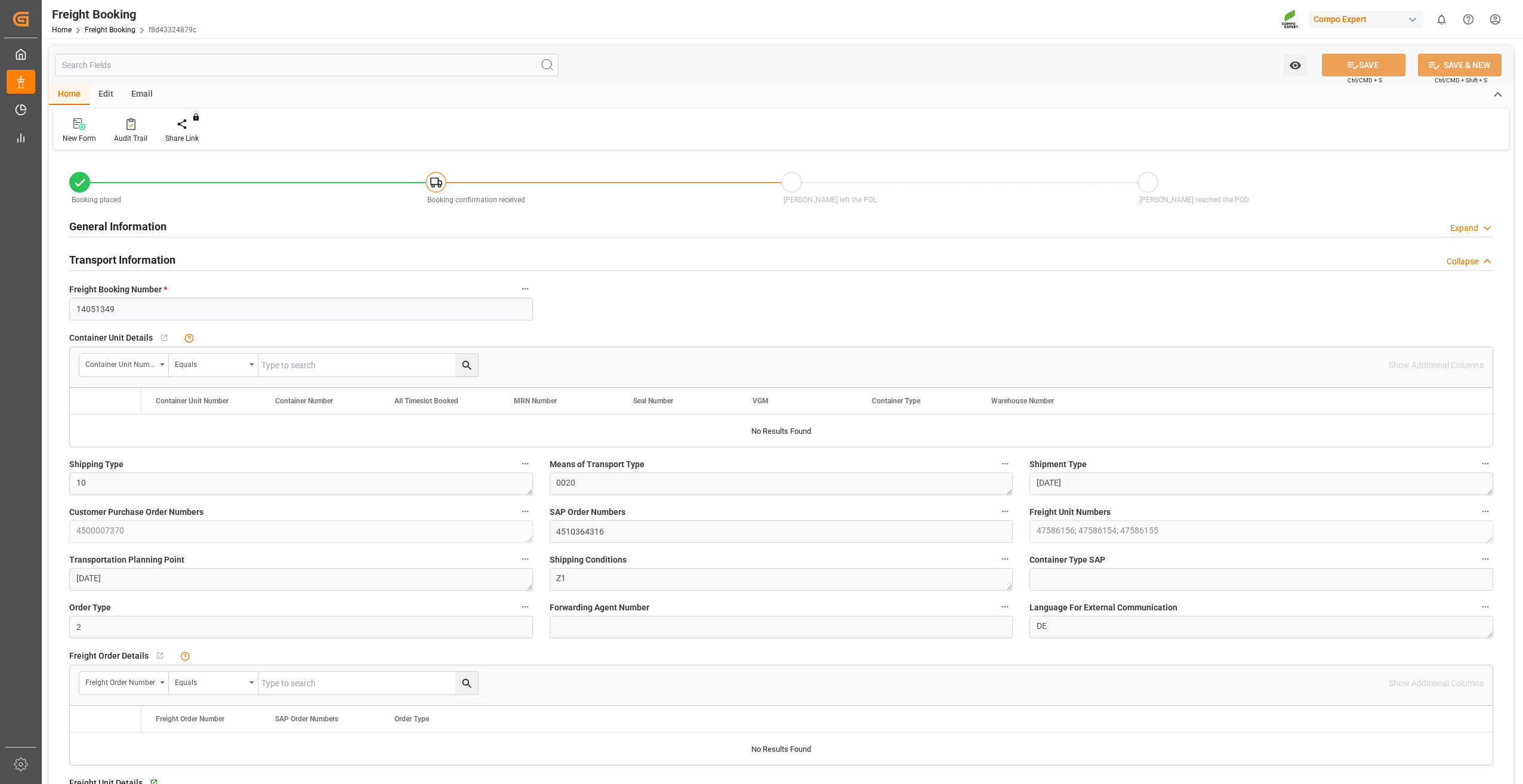
type input "[DATE] 00:00"
type input "[DATE] 13:20"
type input "[DATE] 13:21"
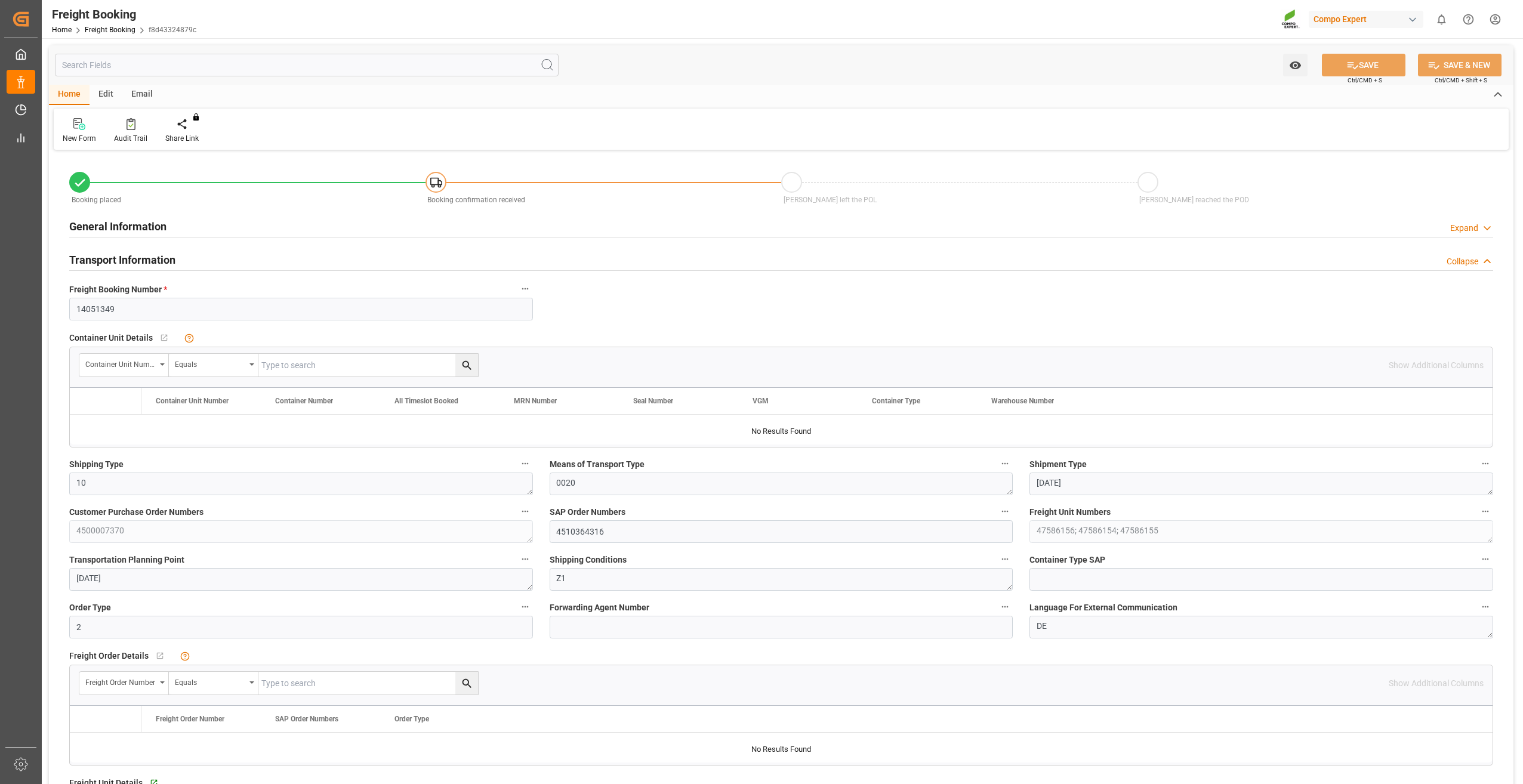
type input "[DATE] 13:21"
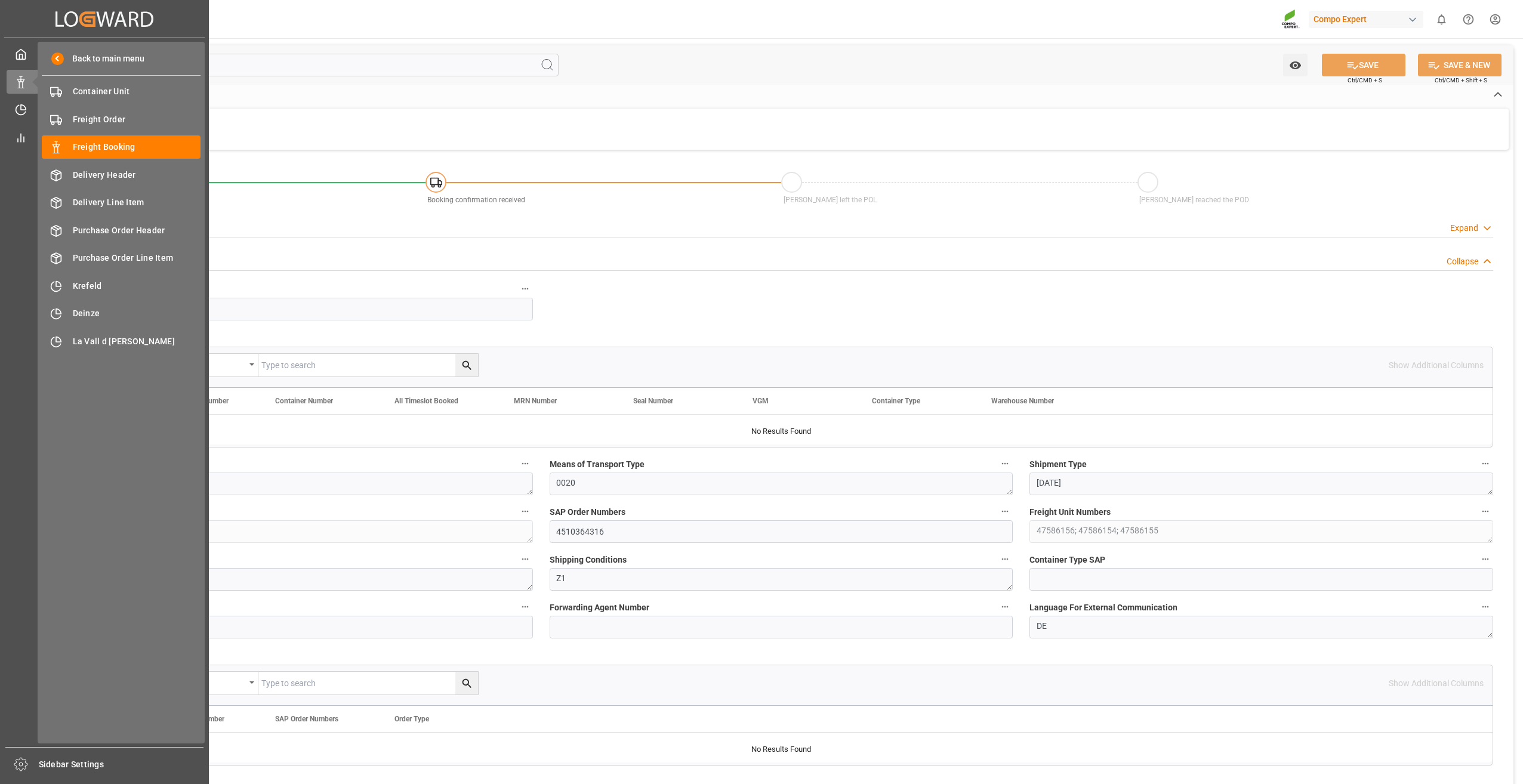
type input "[DATE] 00:00"
type input "[DATE] 13:20"
type input "[DATE] 13:21"
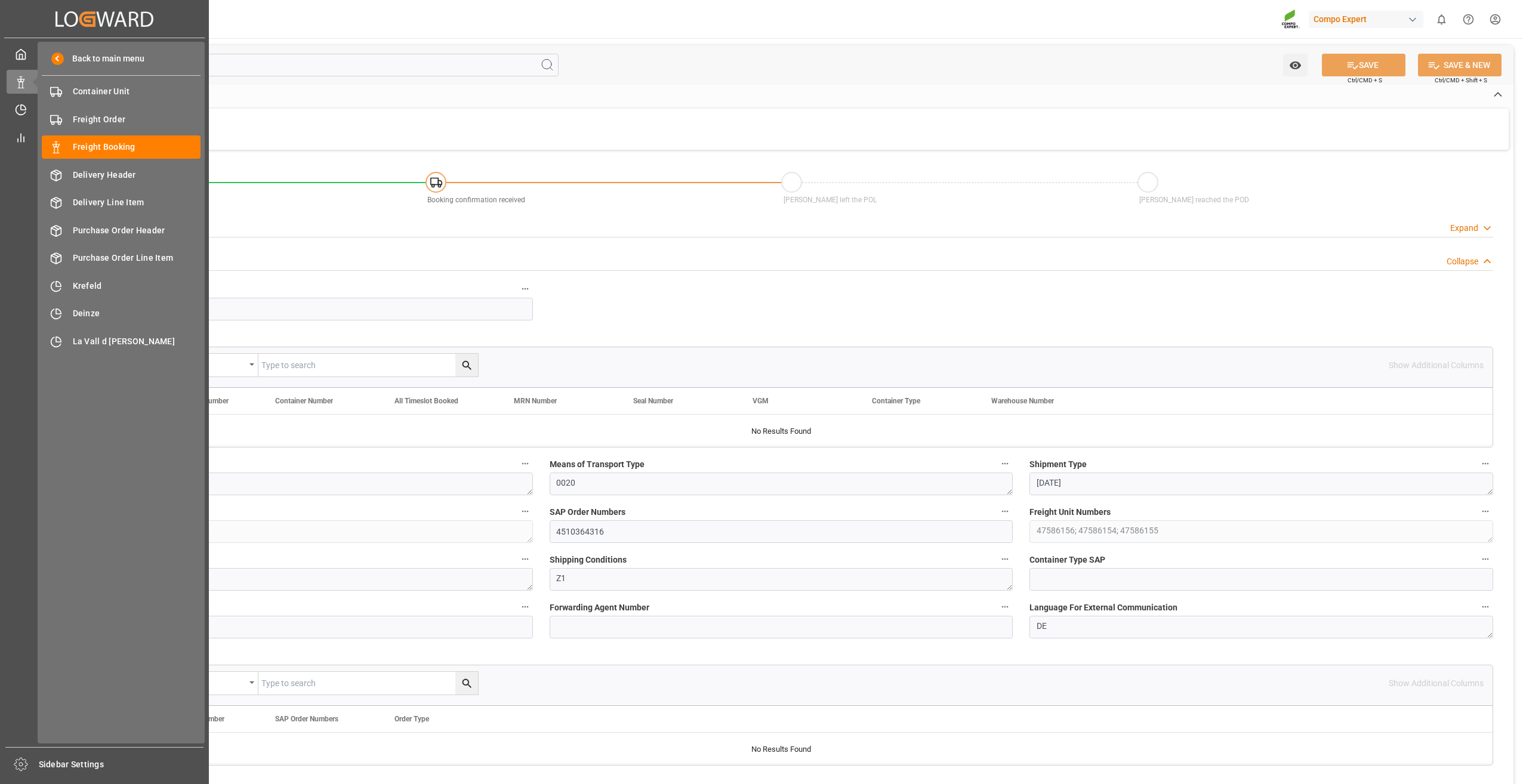
type input "[DATE] 13:21"
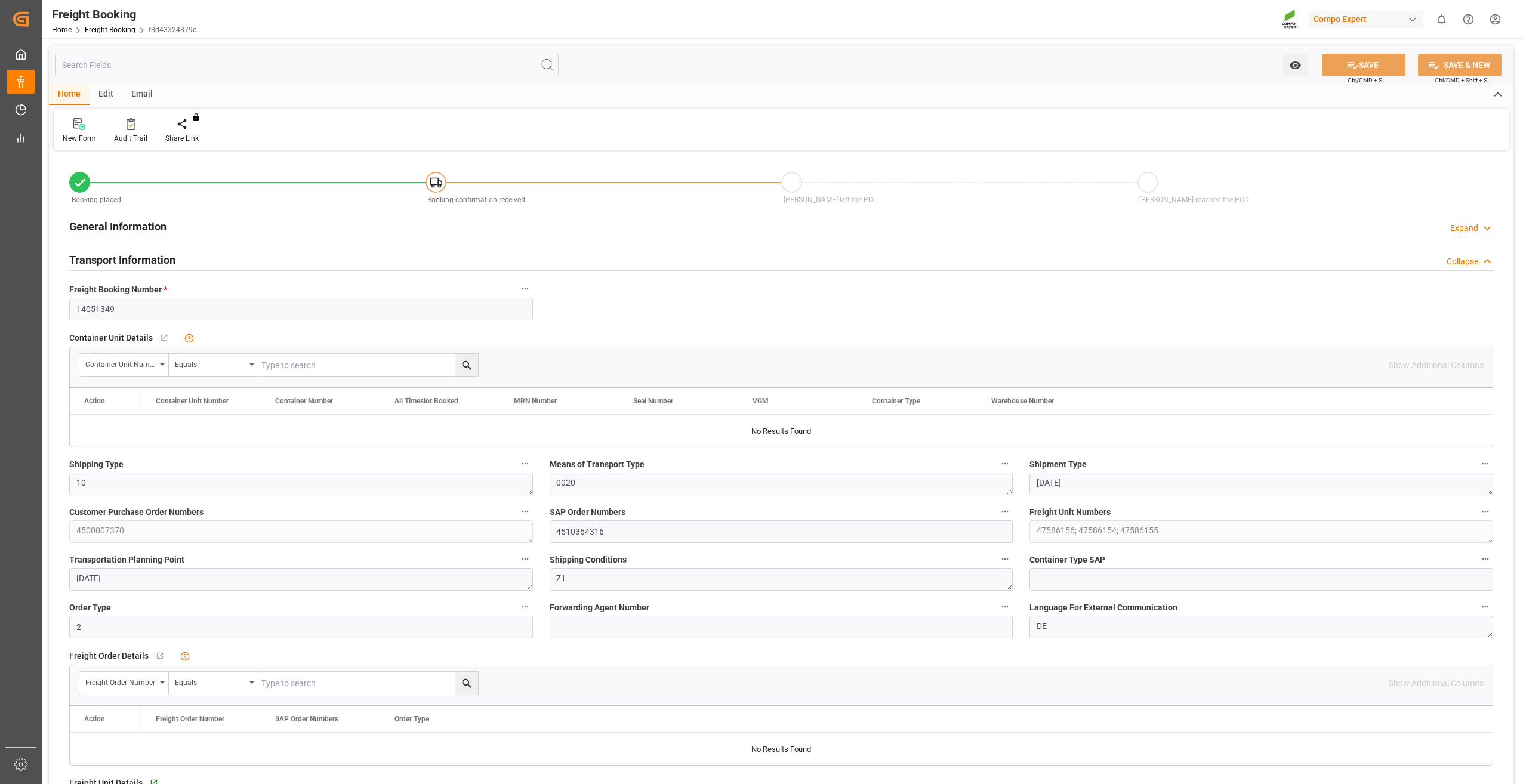
type input "ESVLC"
type input "COCTG"
type input "60"
type input "70656"
type input "[DATE] 00:00"
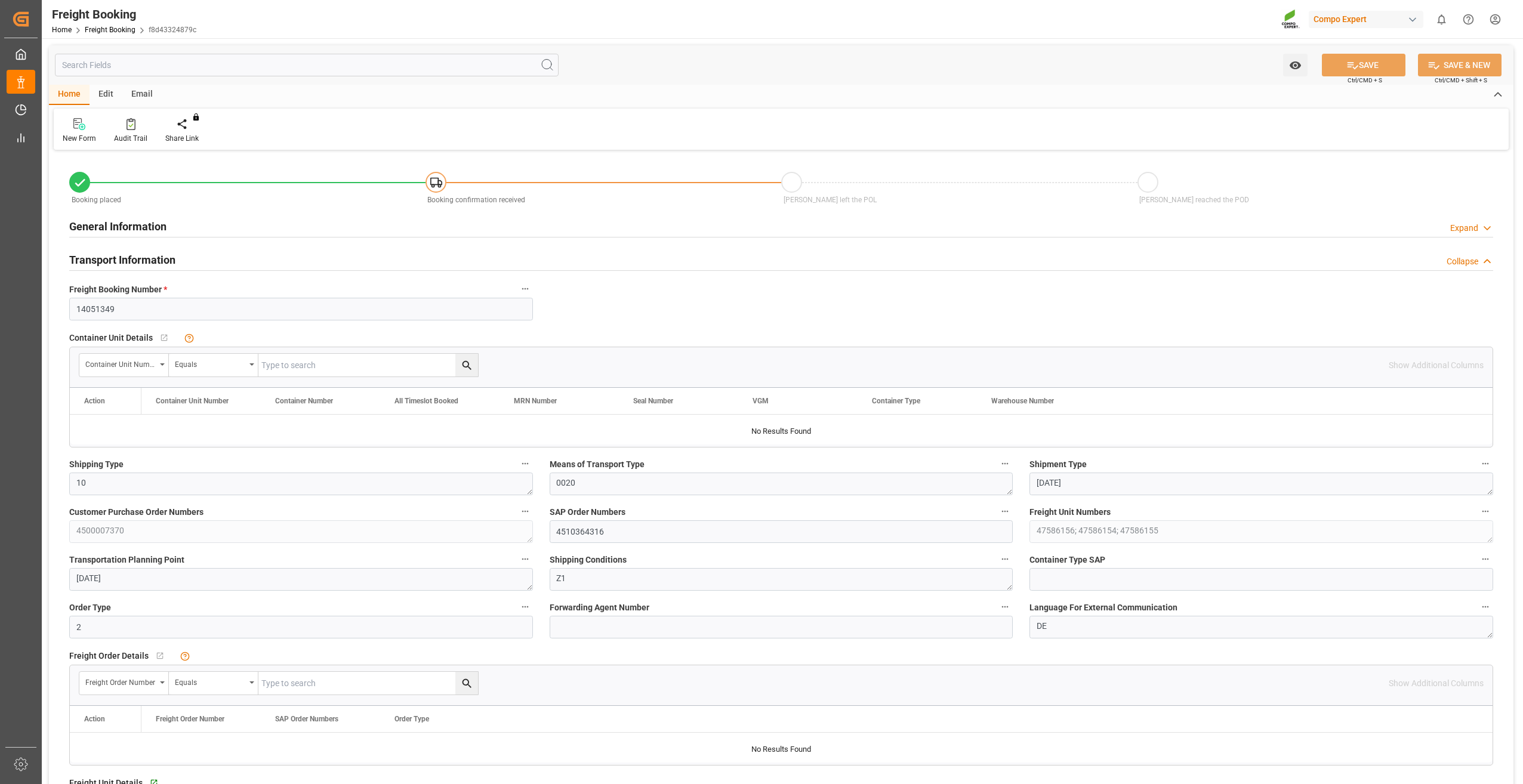
type input "[DATE] 00:00"
type input "[DATE] 13:20"
type input "[DATE] 13:21"
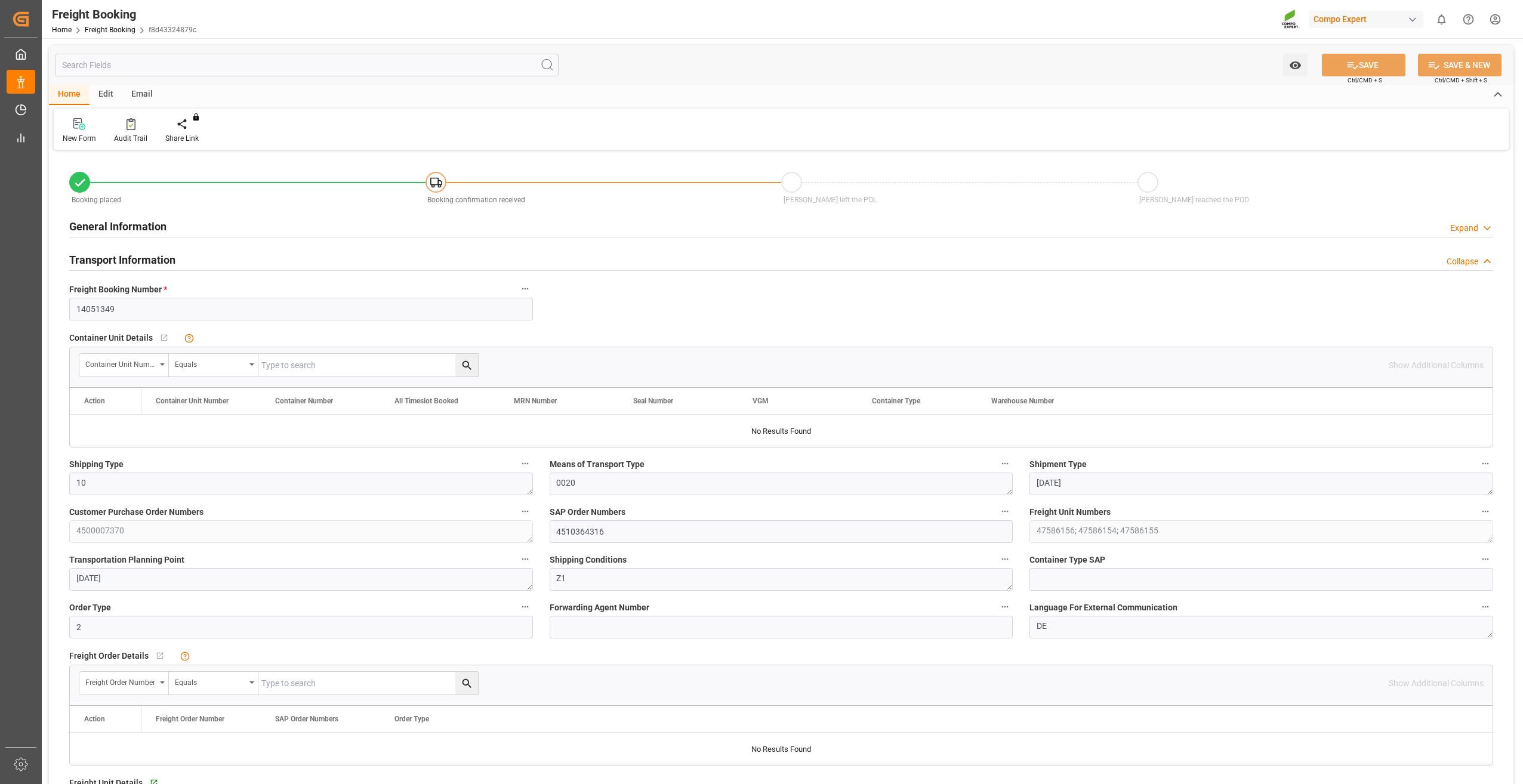
type input "[DATE] 13:21"
type input "ESVLC"
type input "COCTG"
type input "60"
type input "70656"
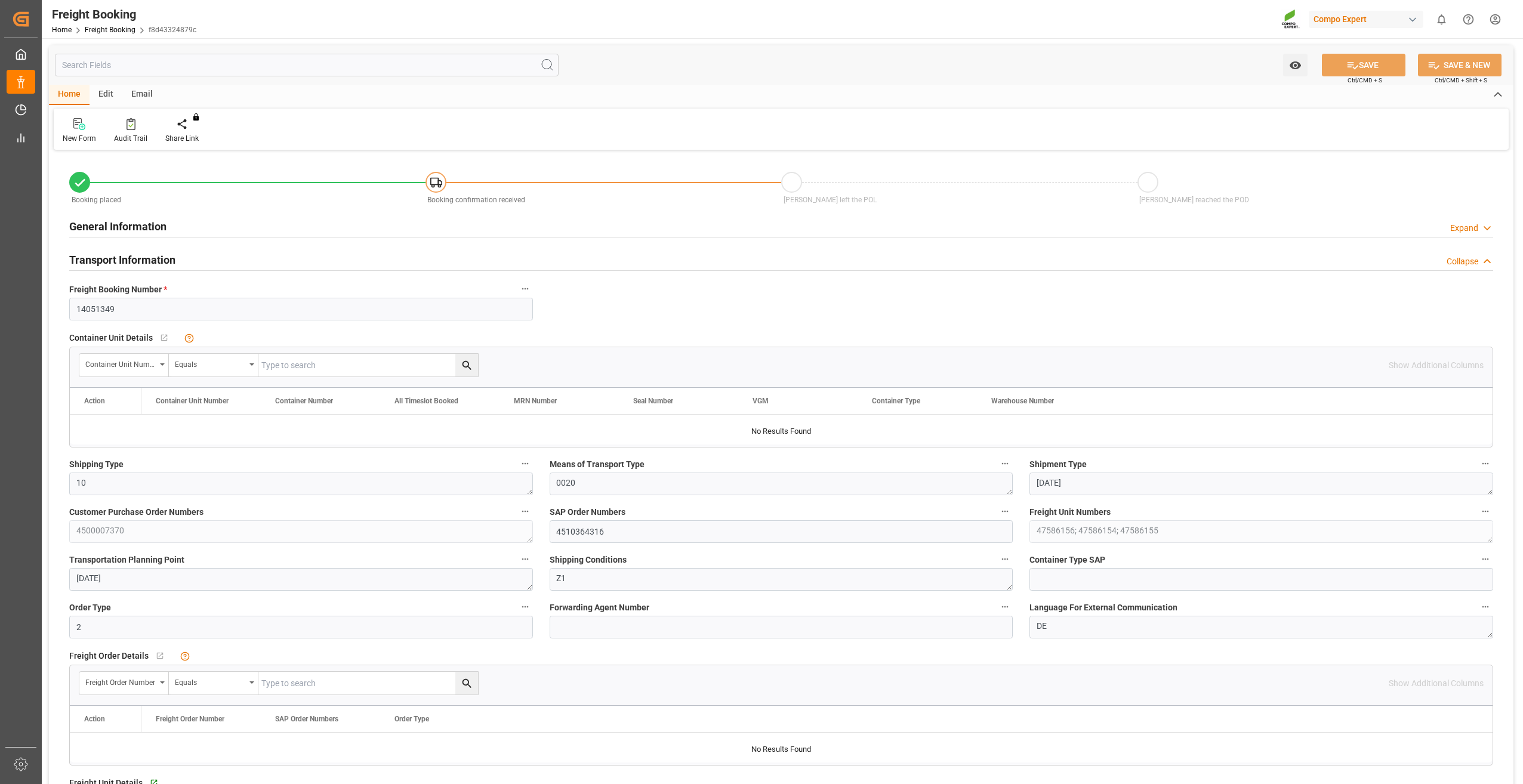
type input "[DATE] 00:00"
type input "[DATE] 13:20"
type input "[DATE] 13:21"
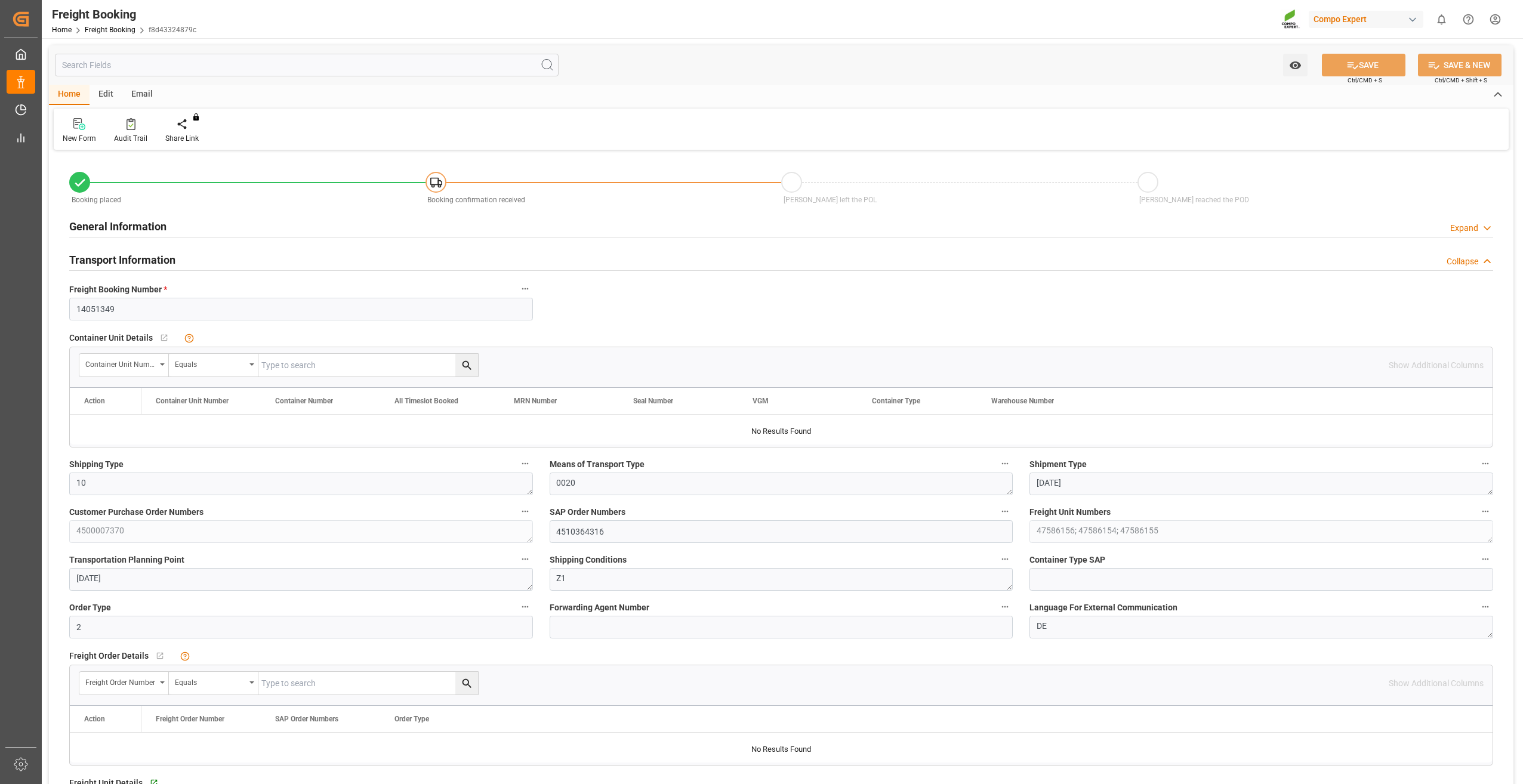
type input "[DATE] 13:21"
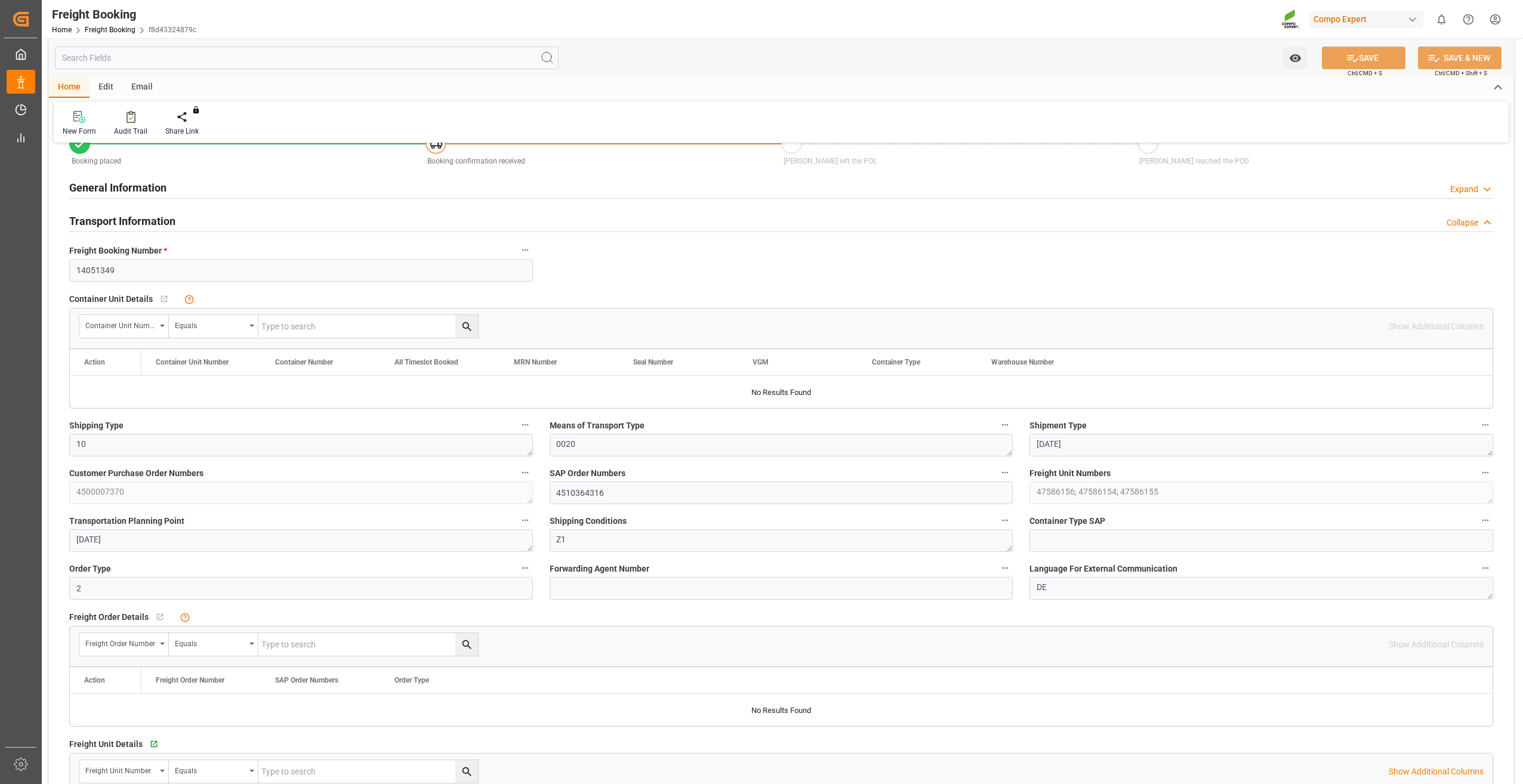
scroll to position [60, 0]
